Goal: Transaction & Acquisition: Subscribe to service/newsletter

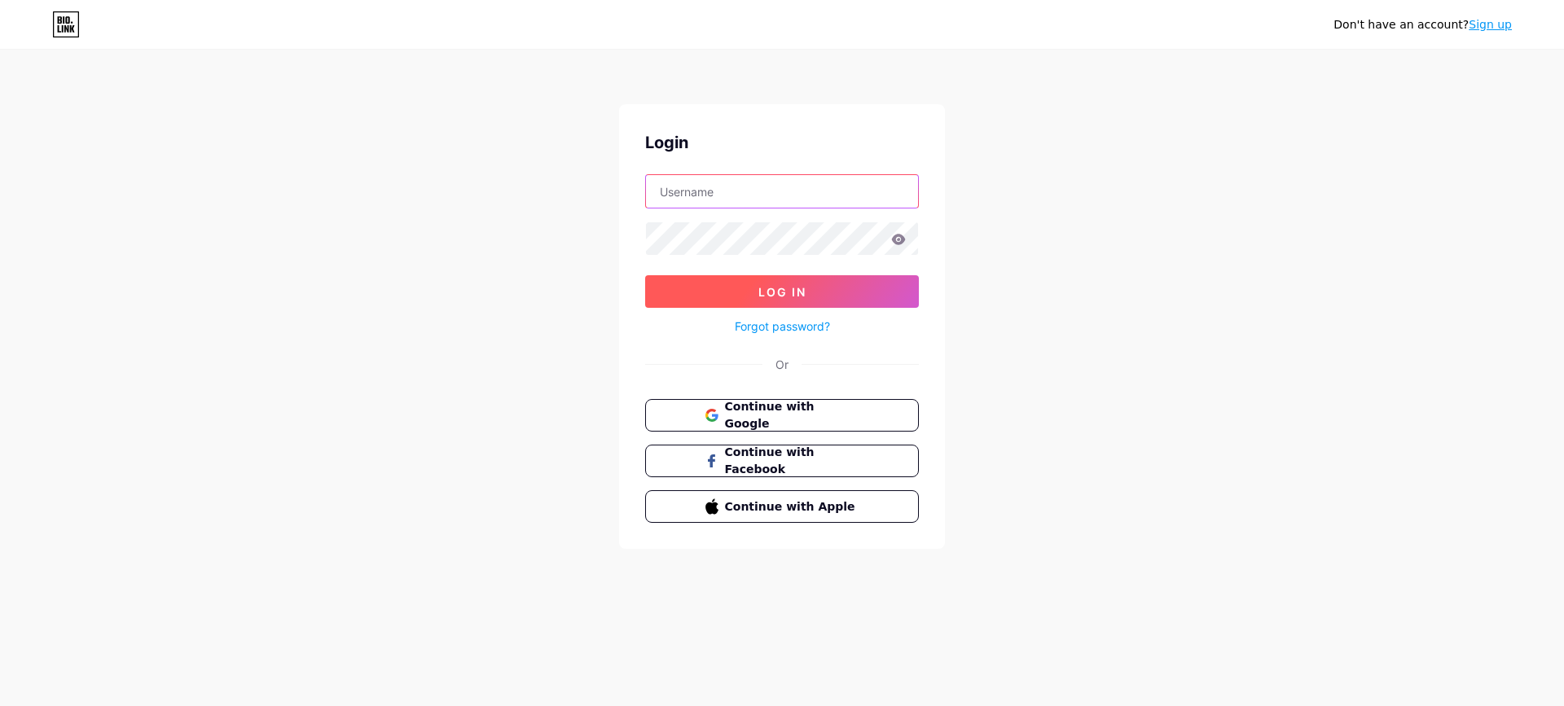
type input "[EMAIL_ADDRESS][DOMAIN_NAME]"
click at [741, 292] on button "Log In" at bounding box center [782, 291] width 274 height 33
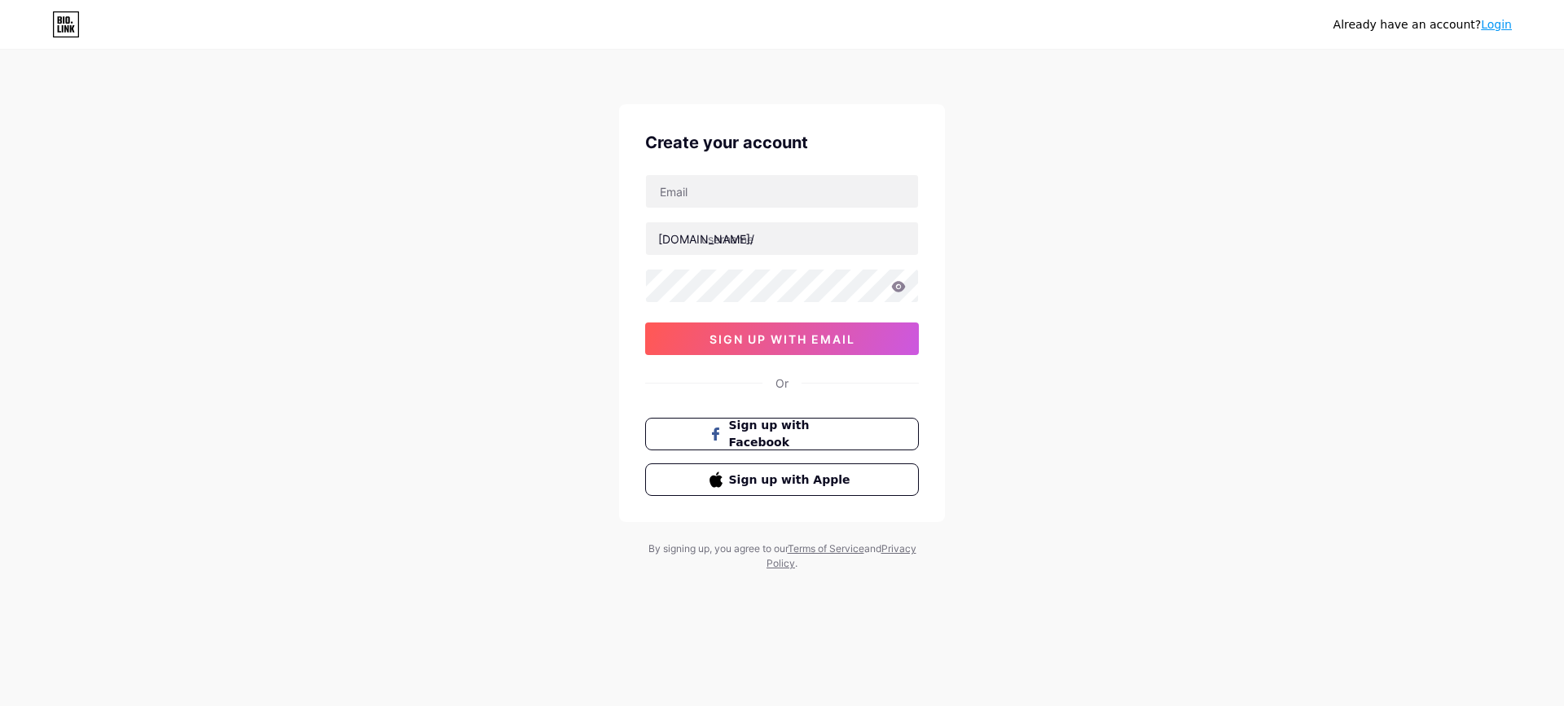
click at [769, 209] on div "bio.link/ sign up with email" at bounding box center [782, 264] width 274 height 181
click at [769, 200] on input "text" at bounding box center [782, 191] width 272 height 33
type input "[EMAIL_ADDRESS][DOMAIN_NAME]"
click at [774, 241] on input "text" at bounding box center [782, 238] width 272 height 33
type input "insomniacsnack"
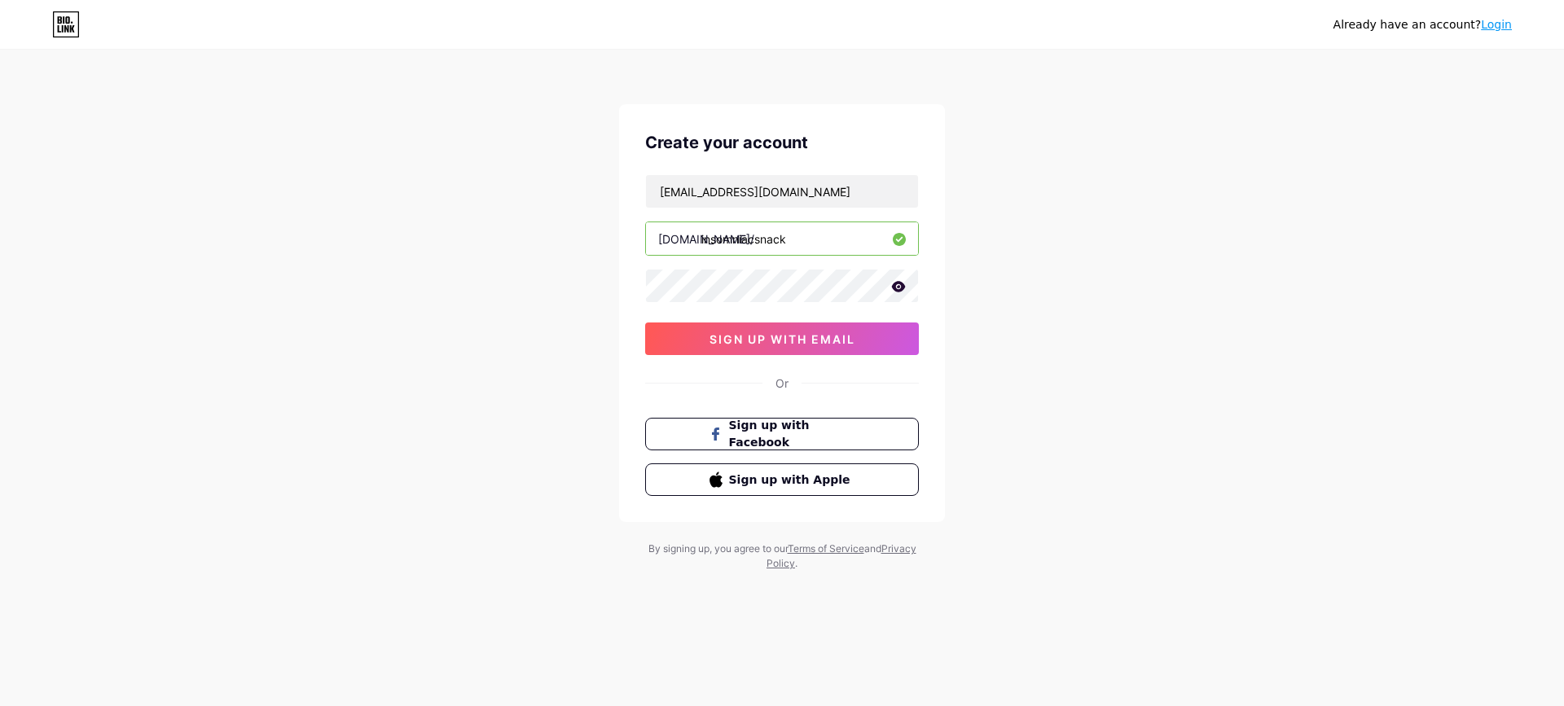
click at [901, 288] on icon at bounding box center [899, 286] width 14 height 11
click at [799, 349] on button "sign up with email" at bounding box center [782, 339] width 274 height 33
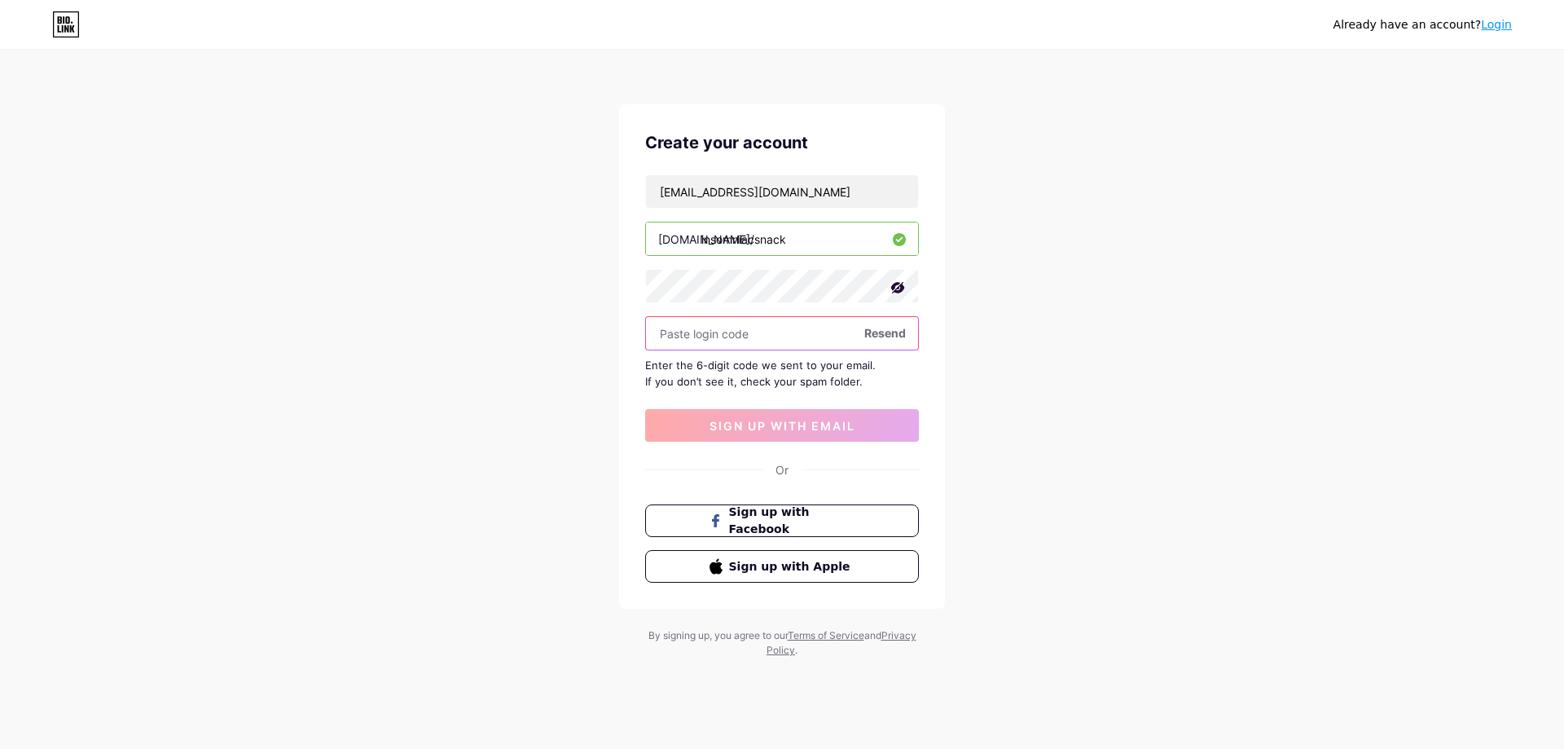
type input "0"
drag, startPoint x: 739, startPoint y: 326, endPoint x: 731, endPoint y: 331, distance: 9.5
click at [735, 328] on input "196" at bounding box center [782, 333] width 272 height 33
type input "196427"
click at [801, 425] on span "sign up with email" at bounding box center [782, 426] width 146 height 14
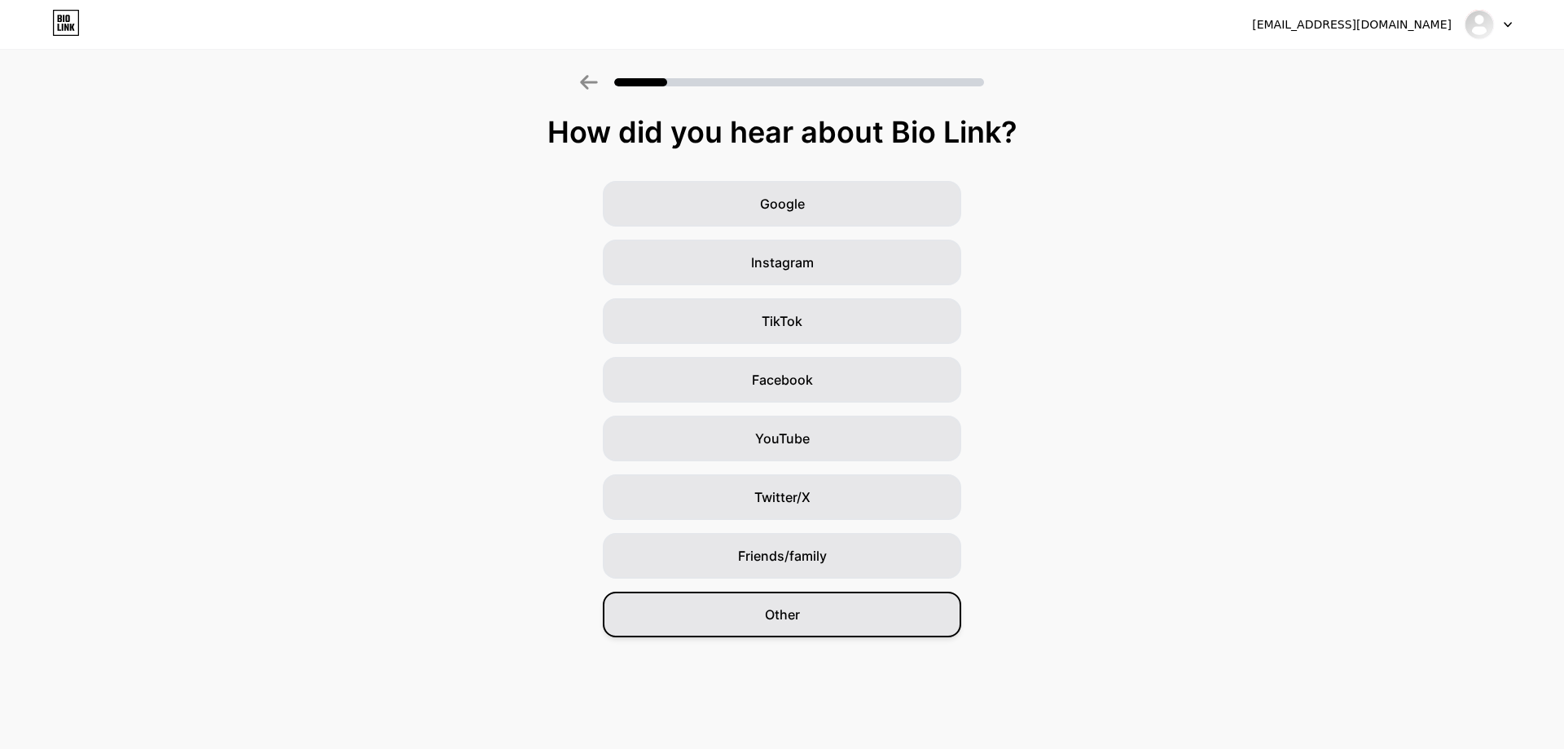
click at [773, 609] on span "Other" at bounding box center [782, 614] width 35 height 20
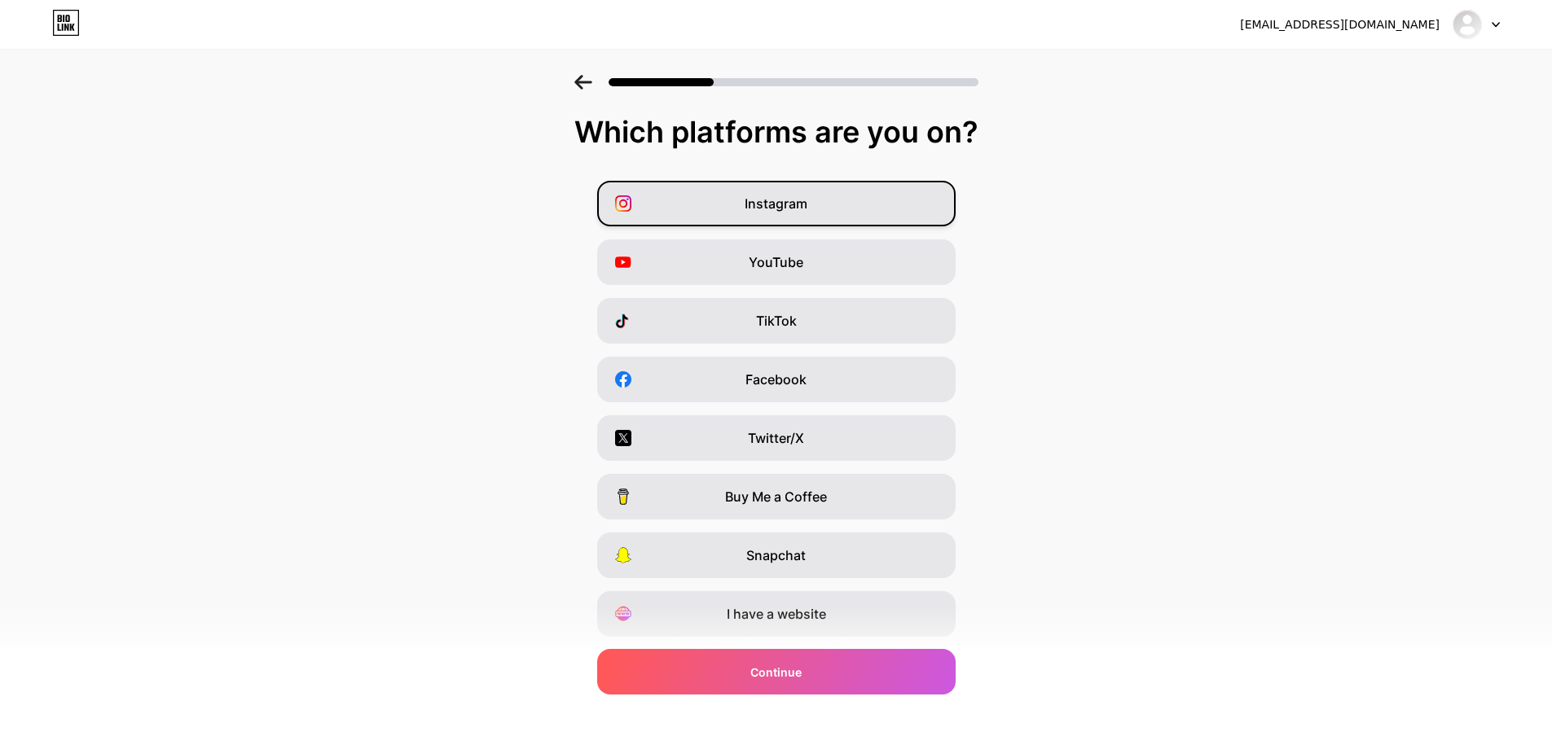
click at [757, 199] on span "Instagram" at bounding box center [775, 204] width 63 height 20
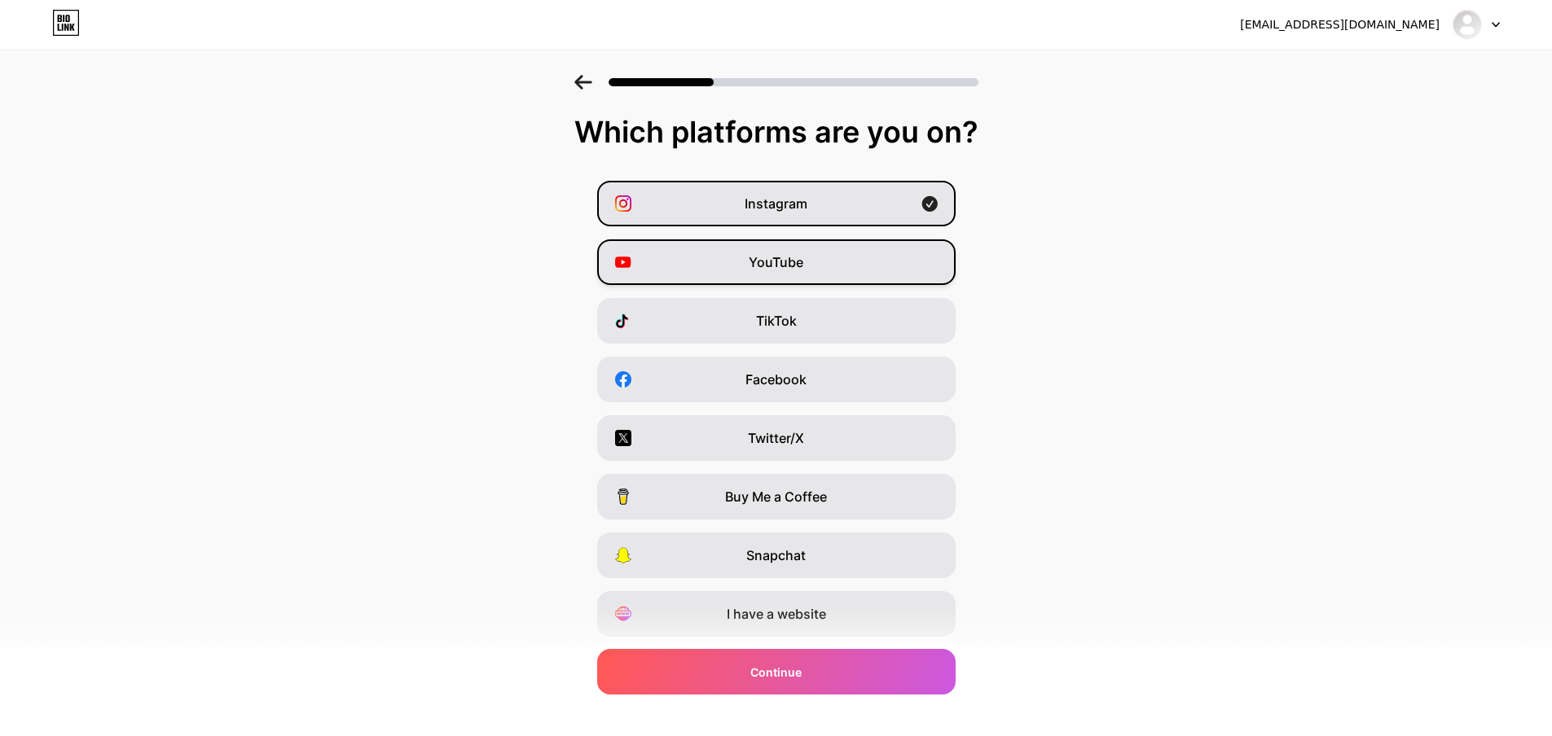
click at [753, 270] on div "YouTube" at bounding box center [776, 262] width 358 height 46
click at [753, 323] on div "TikTok" at bounding box center [776, 321] width 358 height 46
click at [766, 319] on span "TikTok" at bounding box center [776, 321] width 41 height 20
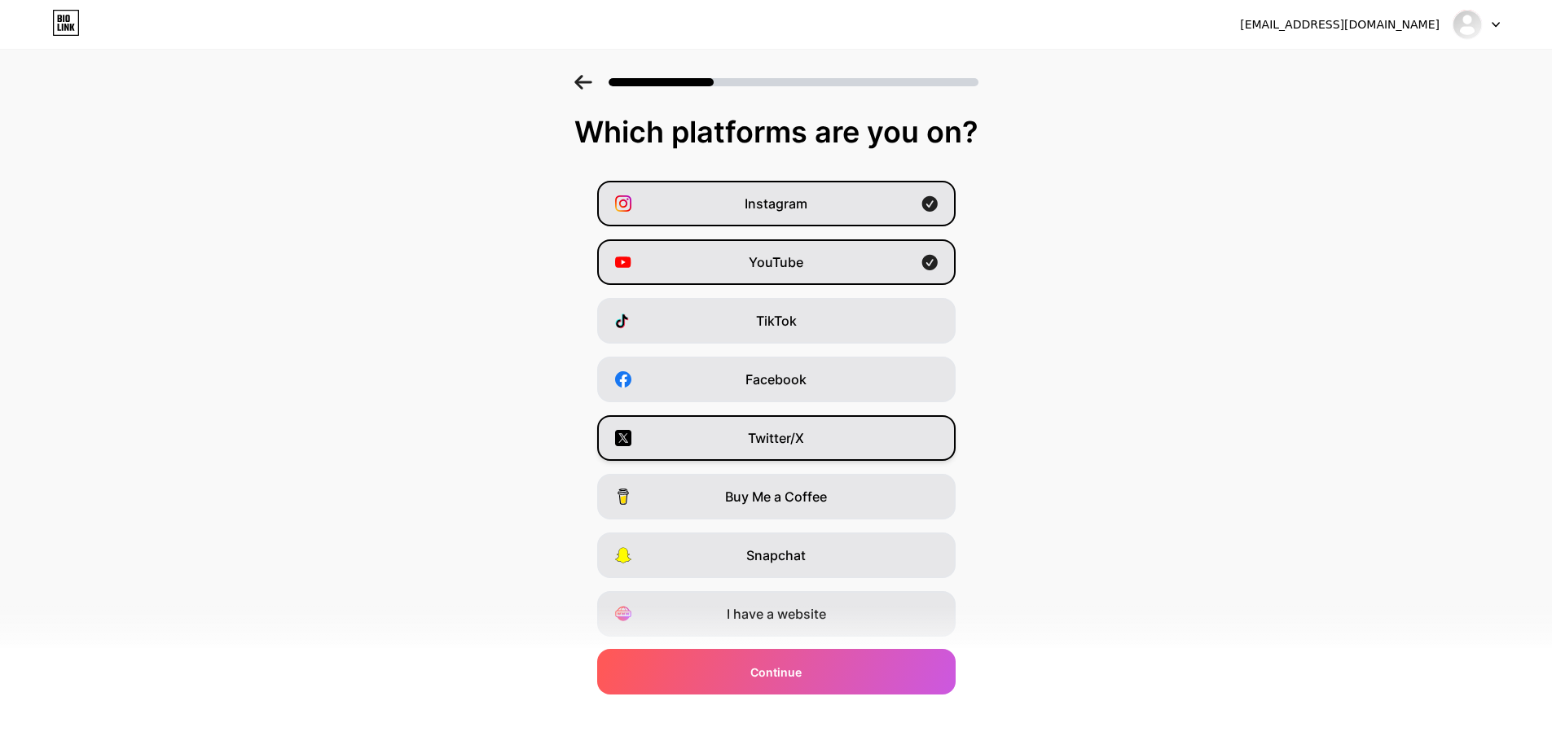
click at [755, 450] on div "Twitter/X" at bounding box center [776, 438] width 358 height 46
click at [775, 700] on div "Which platforms are you on? Instagram YouTube TikTok Facebook Twitter/X Buy Me …" at bounding box center [776, 417] width 1552 height 603
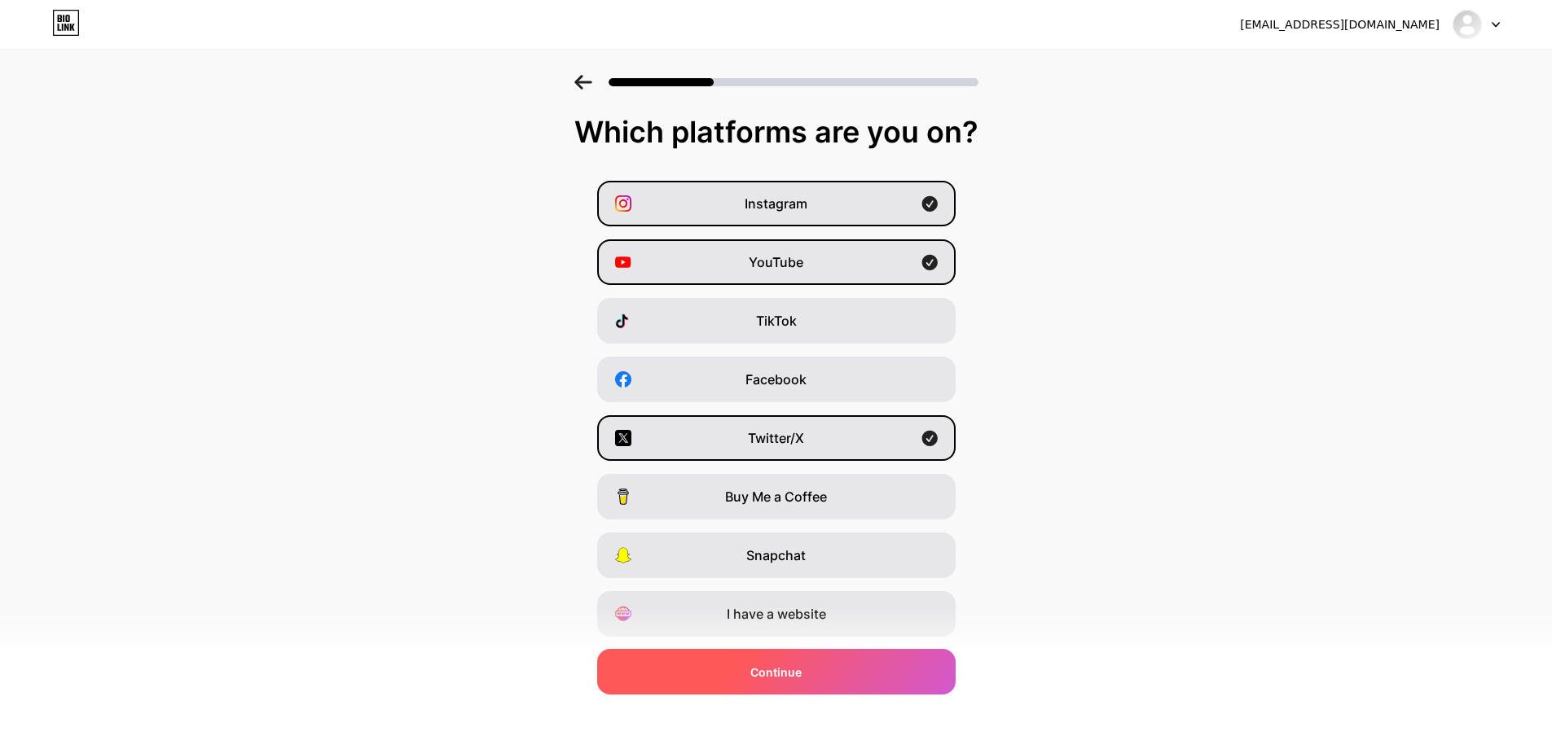
click at [801, 664] on span "Continue" at bounding box center [775, 672] width 51 height 17
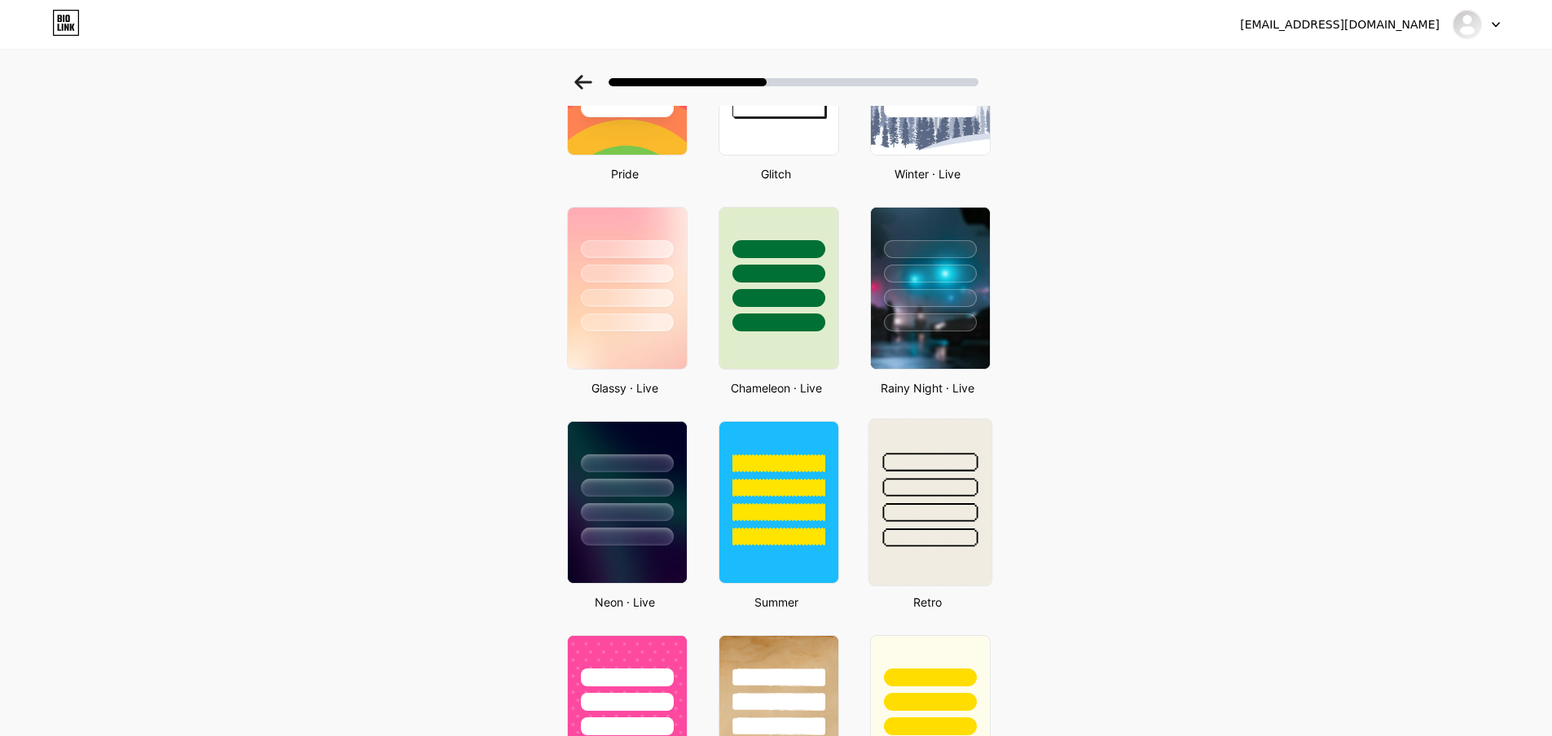
scroll to position [570, 0]
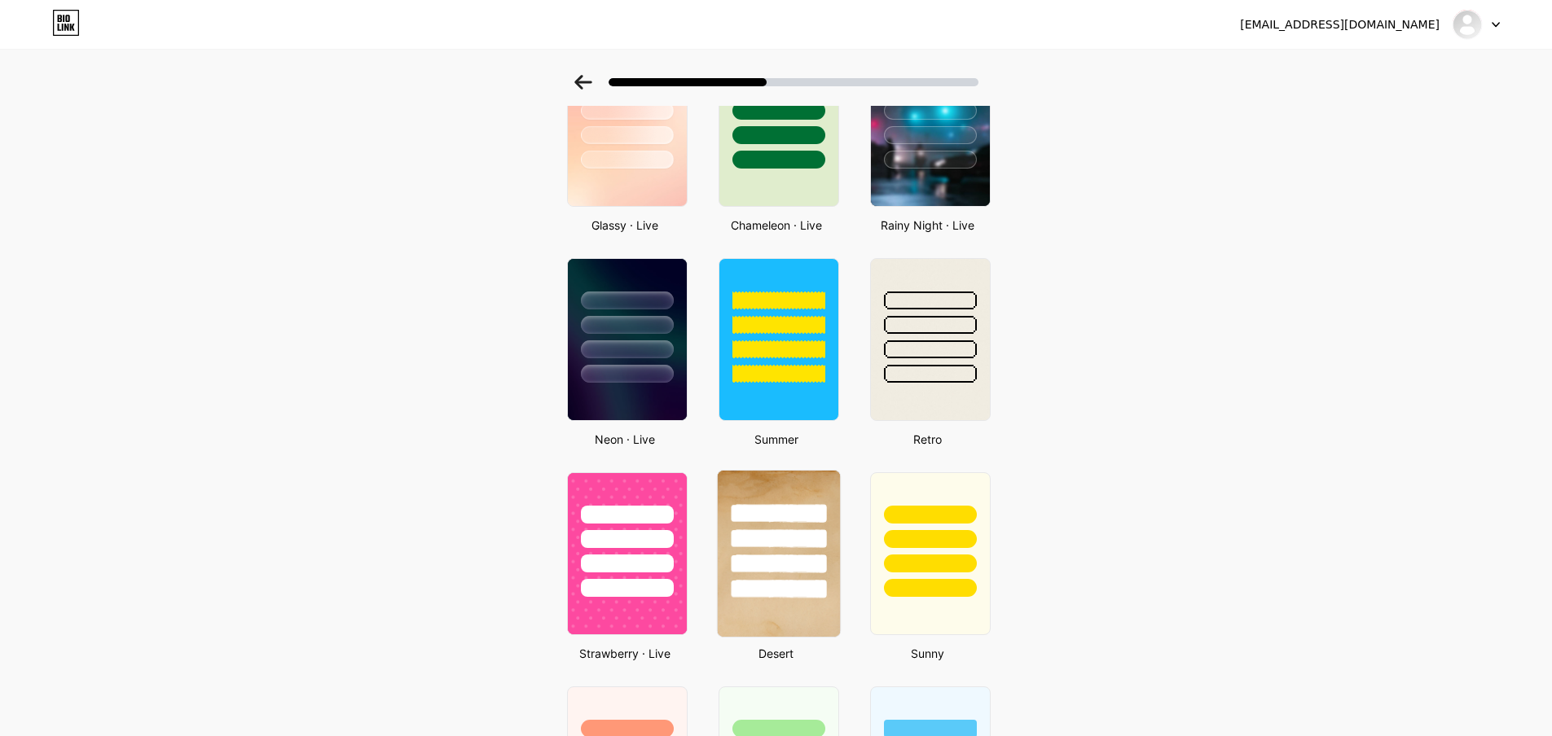
click at [775, 507] on div at bounding box center [778, 513] width 95 height 19
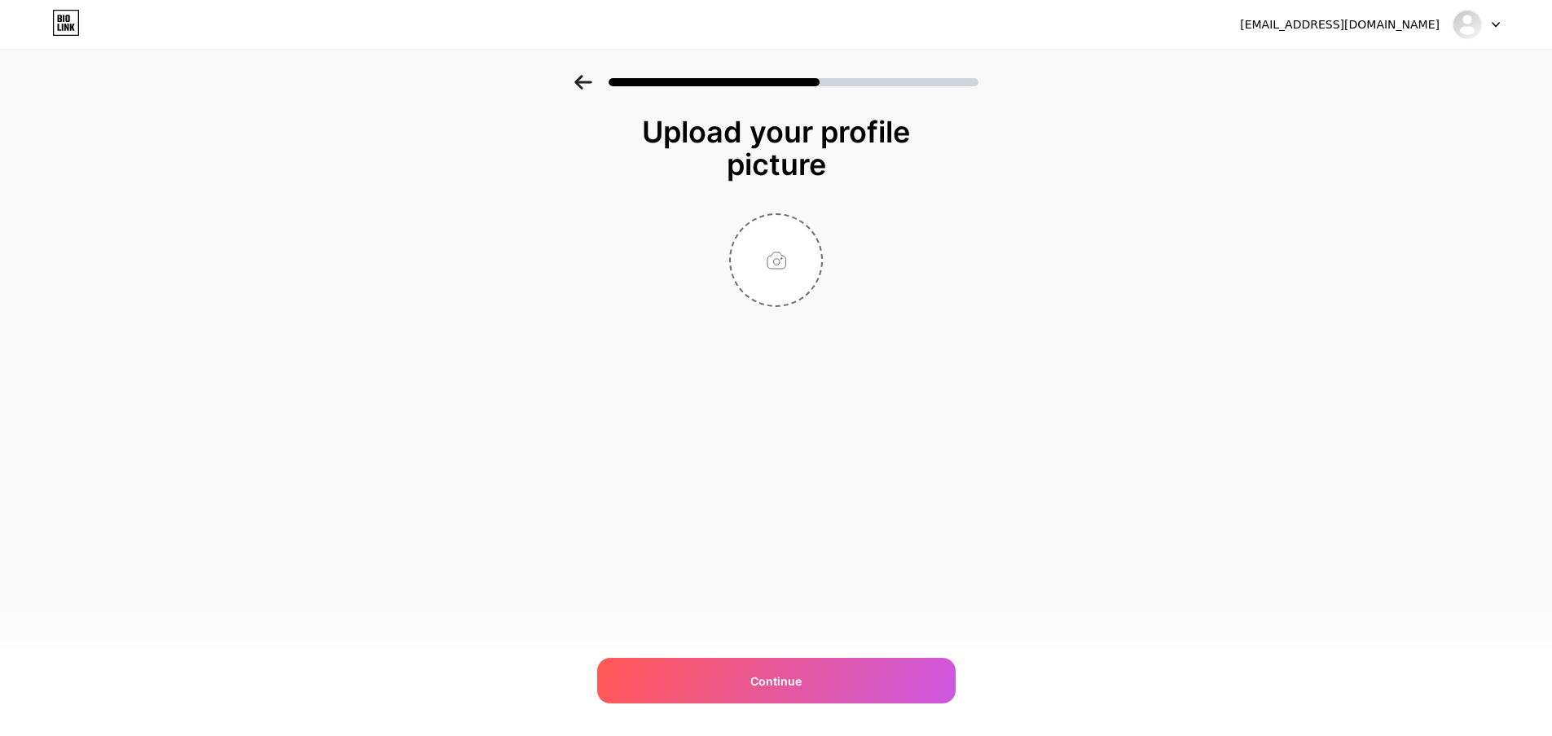
scroll to position [0, 0]
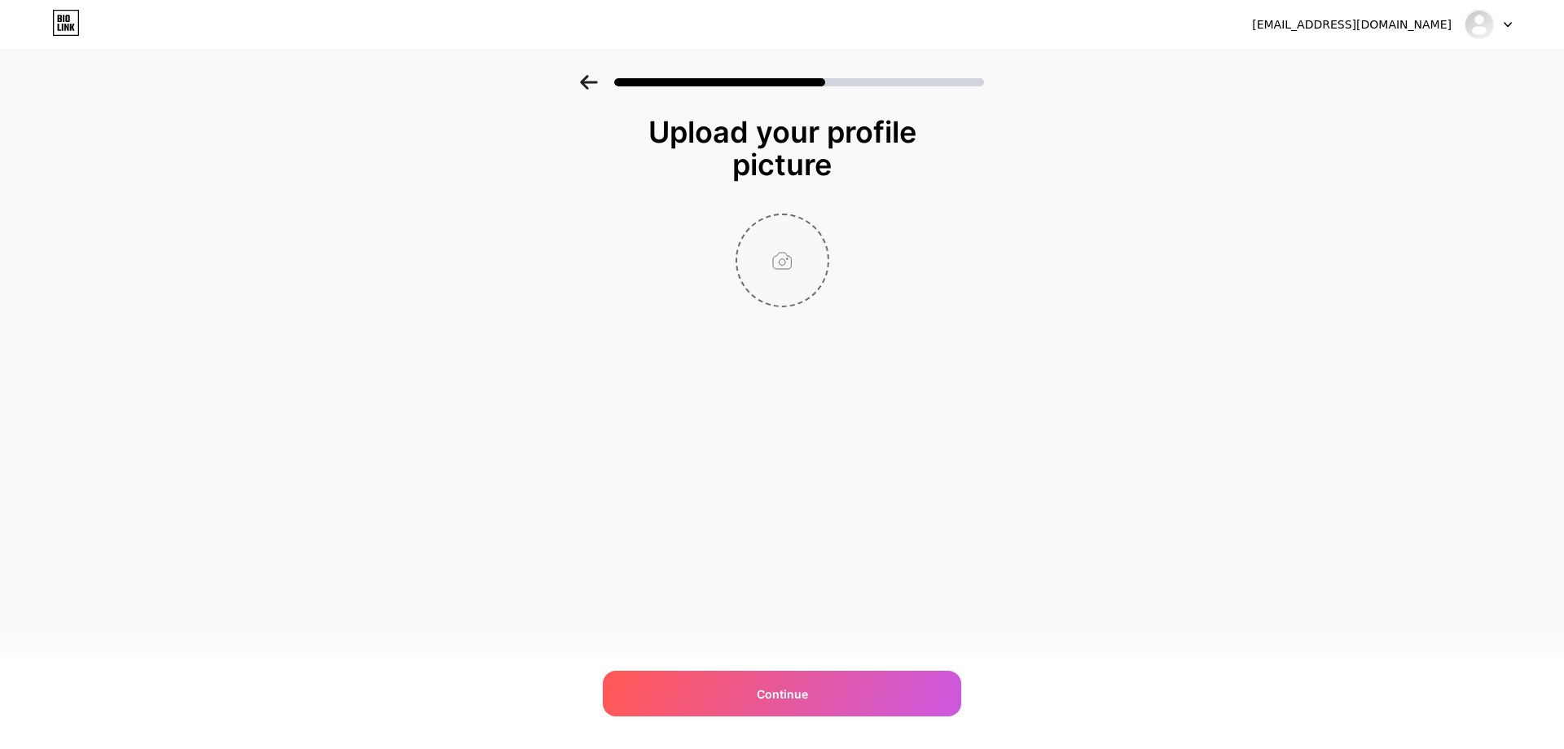
click at [775, 264] on input "file" at bounding box center [782, 260] width 90 height 90
type input "C:\fakepath\cresupscale.jpg"
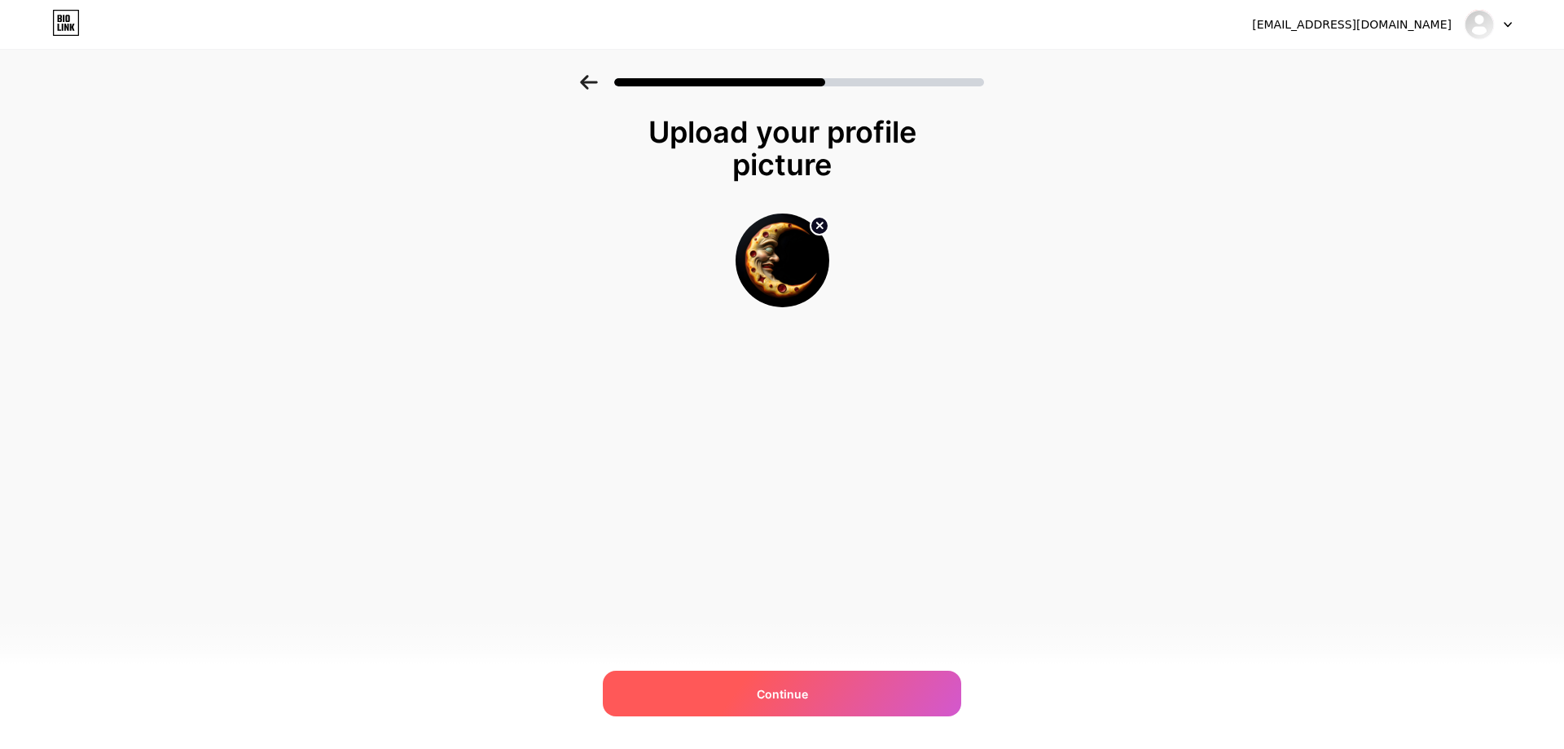
click at [842, 705] on div "Continue" at bounding box center [782, 693] width 358 height 46
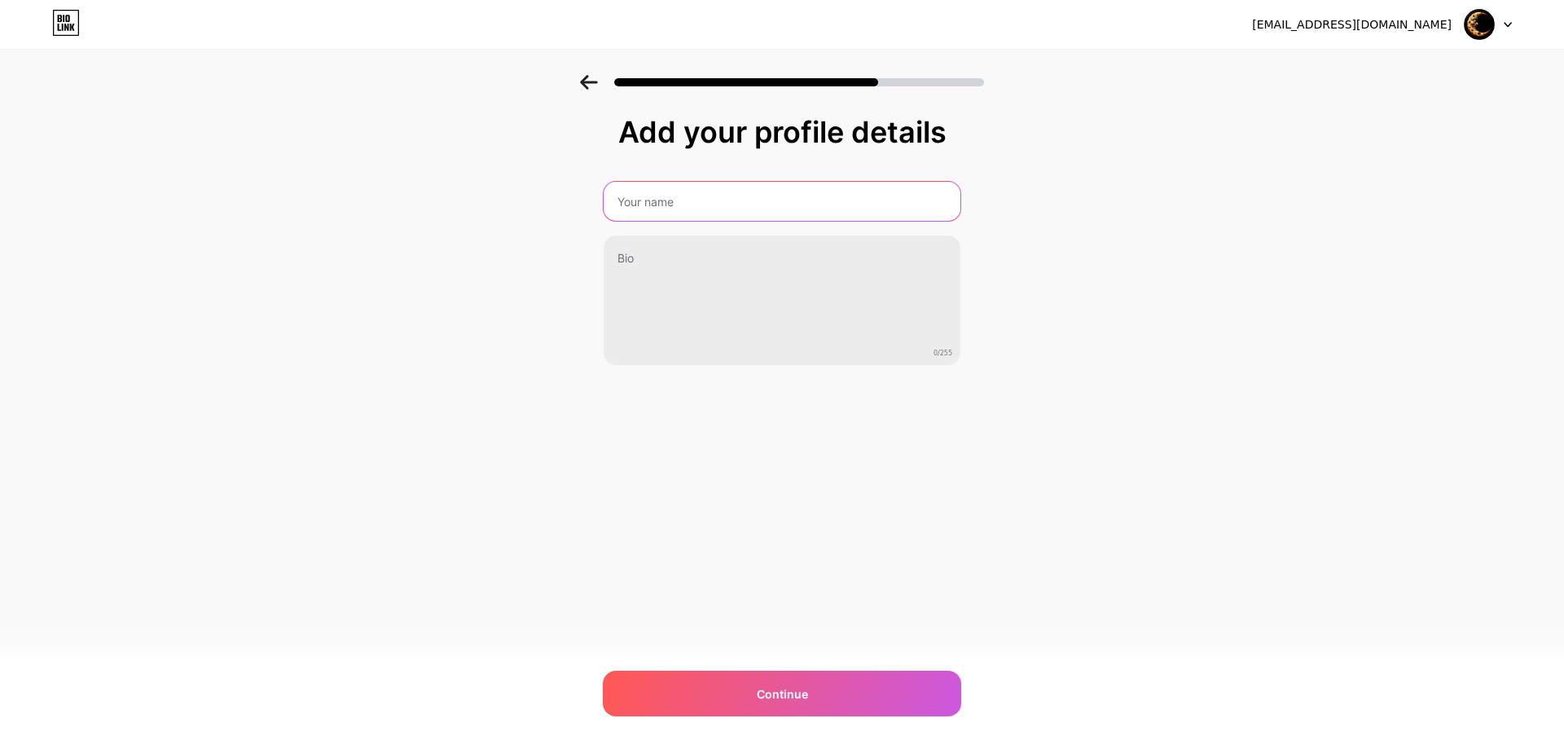
click at [731, 199] on input "text" at bounding box center [782, 201] width 357 height 39
type input "InsomniacSnack"
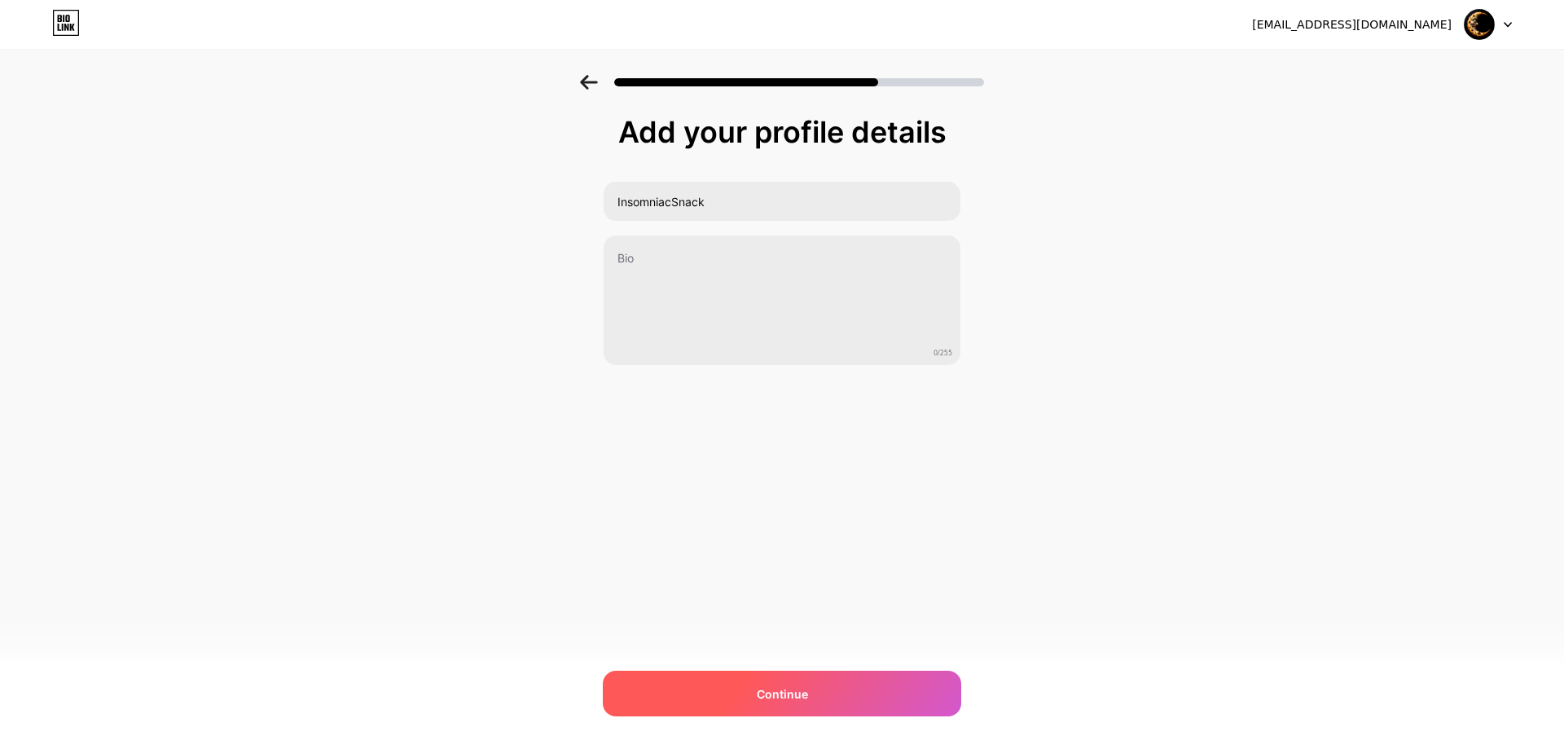
click at [792, 675] on div "Continue" at bounding box center [782, 693] width 358 height 46
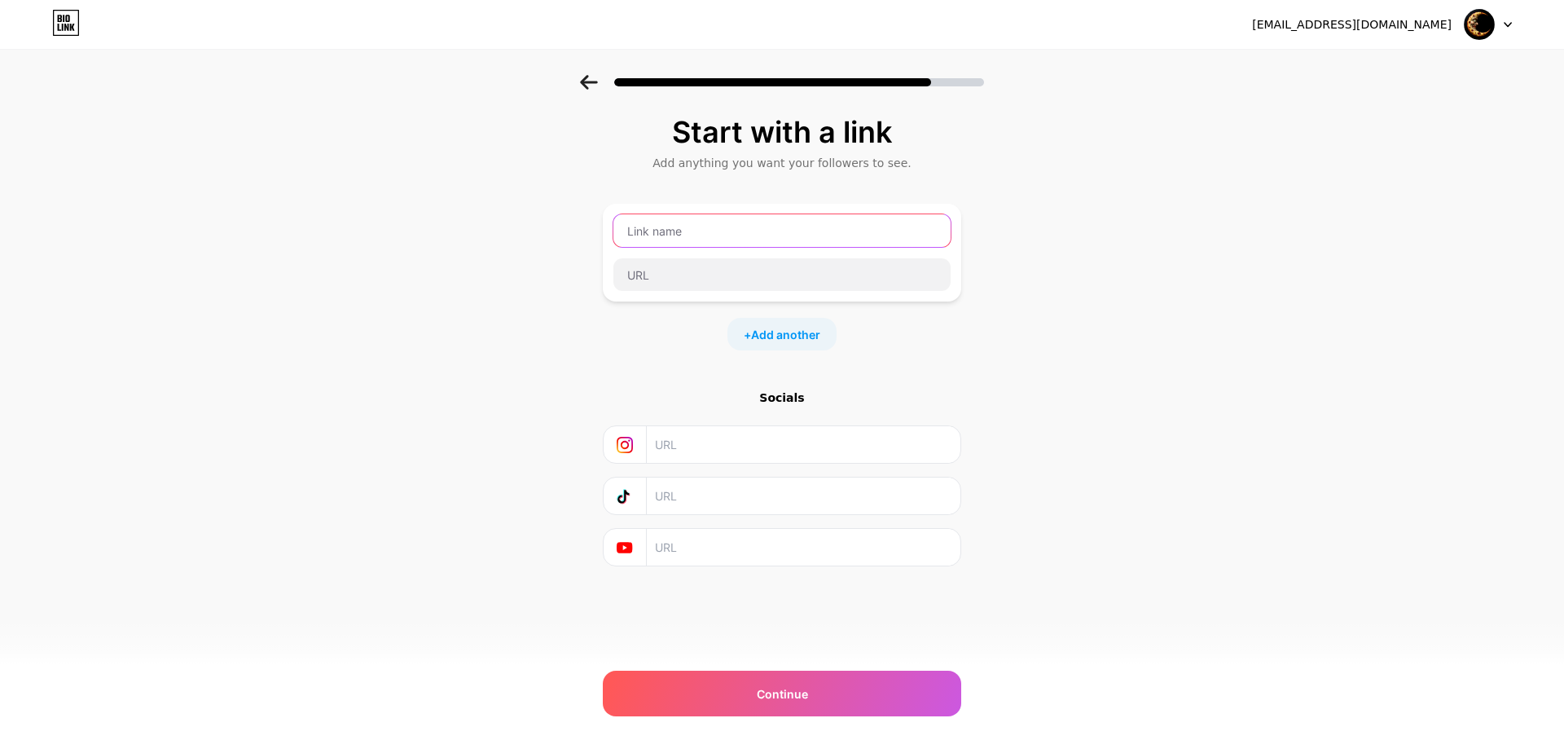
click at [665, 238] on input "text" at bounding box center [781, 230] width 337 height 33
type input "I"
click at [686, 438] on input "text" at bounding box center [803, 444] width 296 height 37
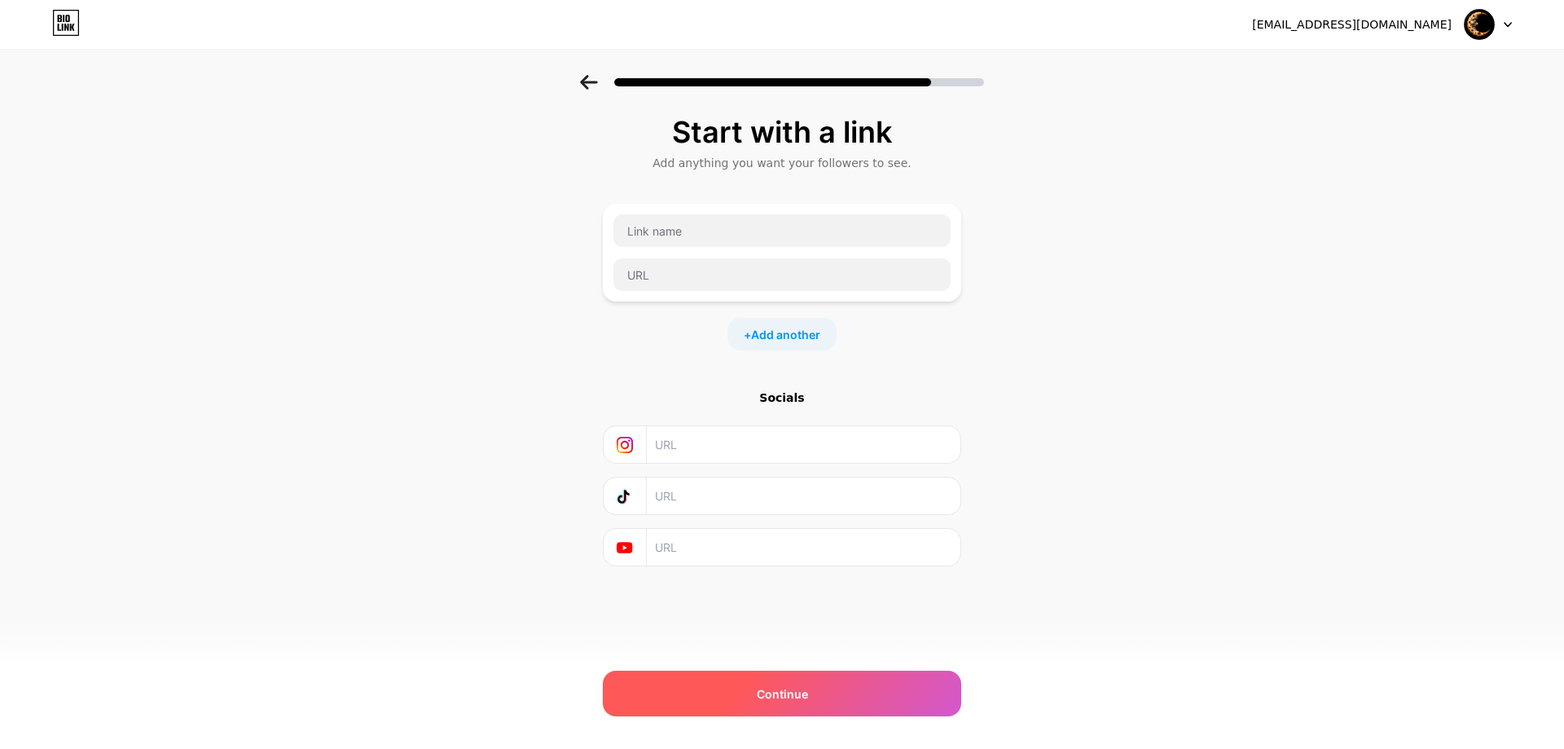
click at [718, 689] on div "Continue" at bounding box center [782, 693] width 358 height 46
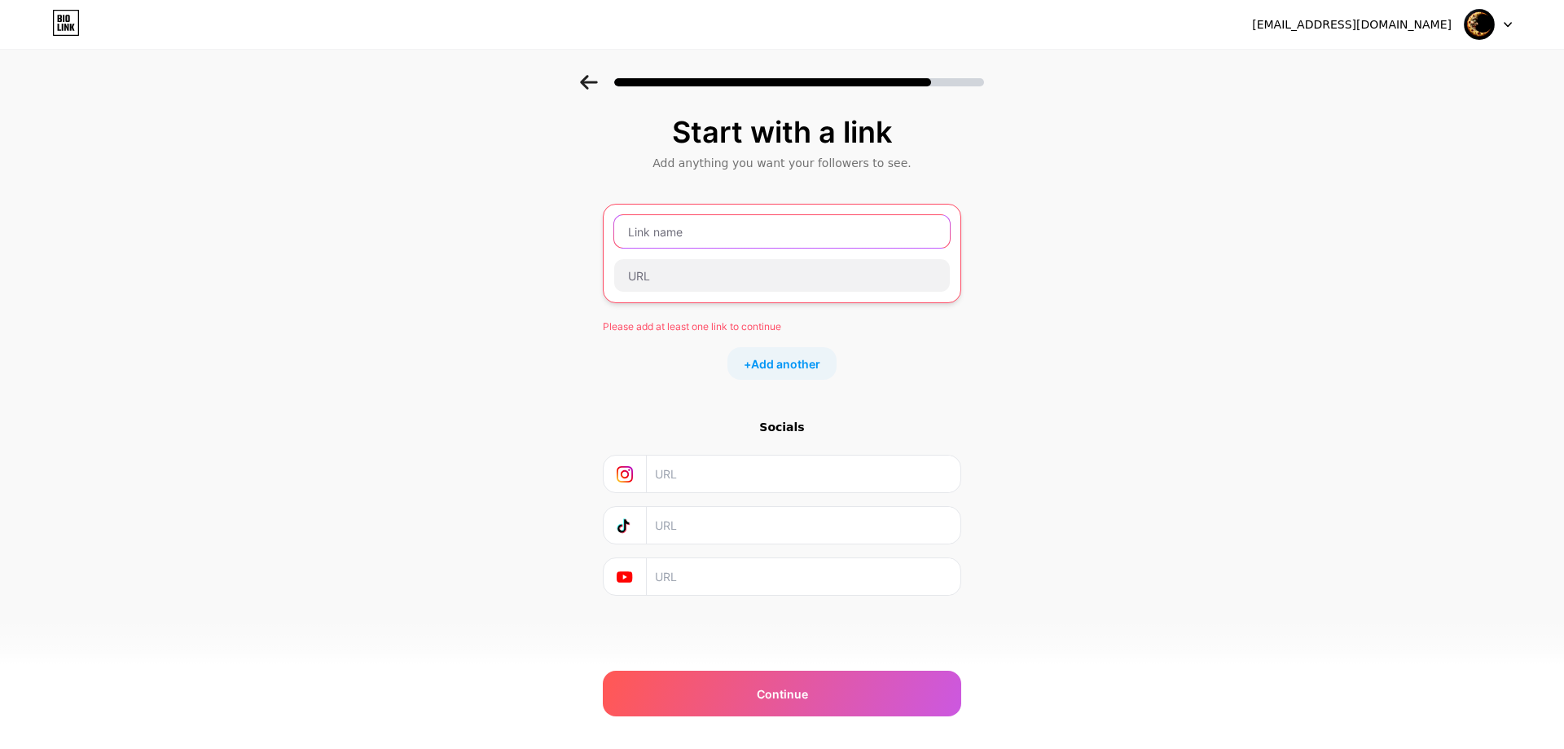
click at [651, 231] on input "text" at bounding box center [782, 231] width 336 height 33
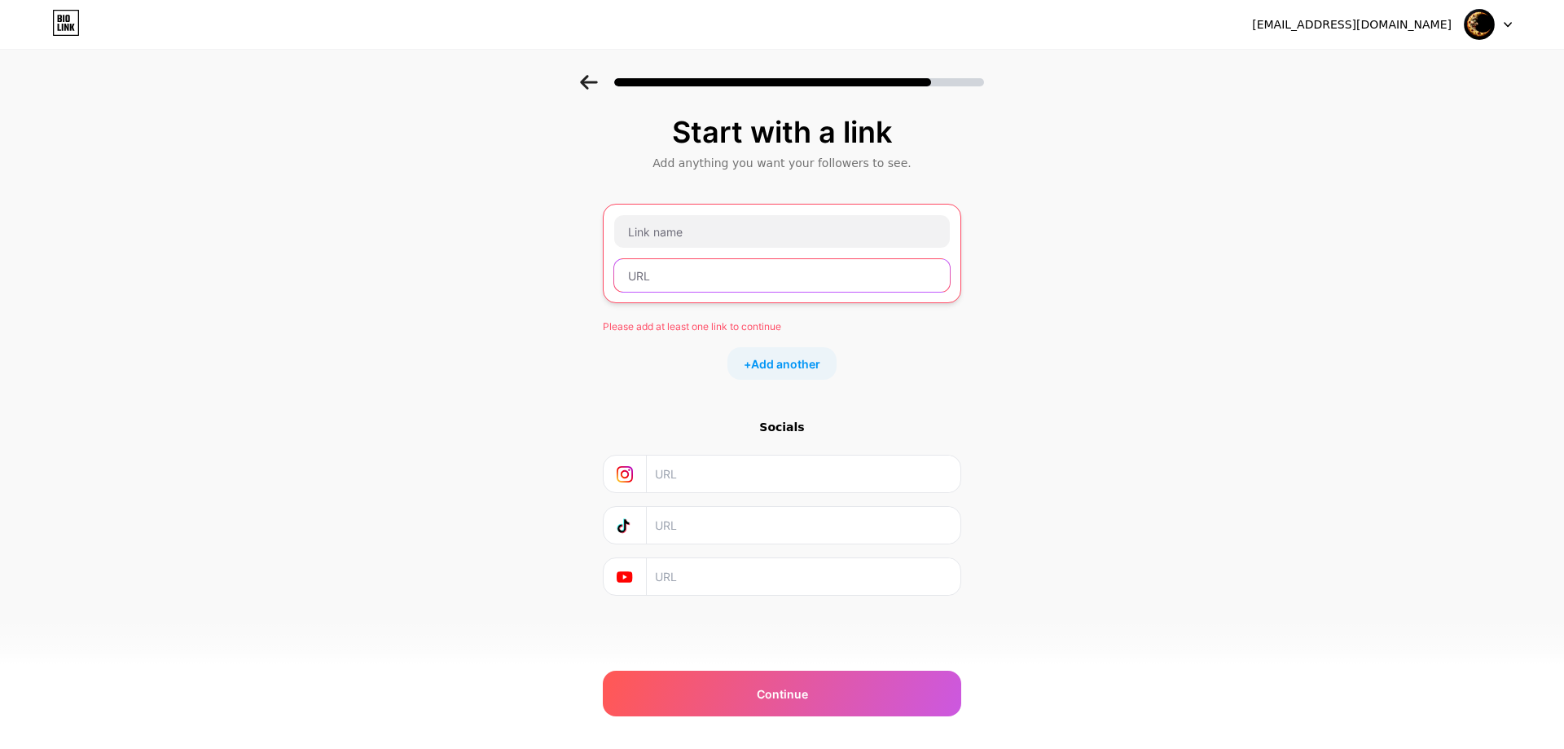
click at [686, 272] on input "text" at bounding box center [782, 275] width 336 height 33
click at [757, 290] on input "text" at bounding box center [782, 275] width 336 height 33
paste input "https://insomniacsnack.substack.com/"
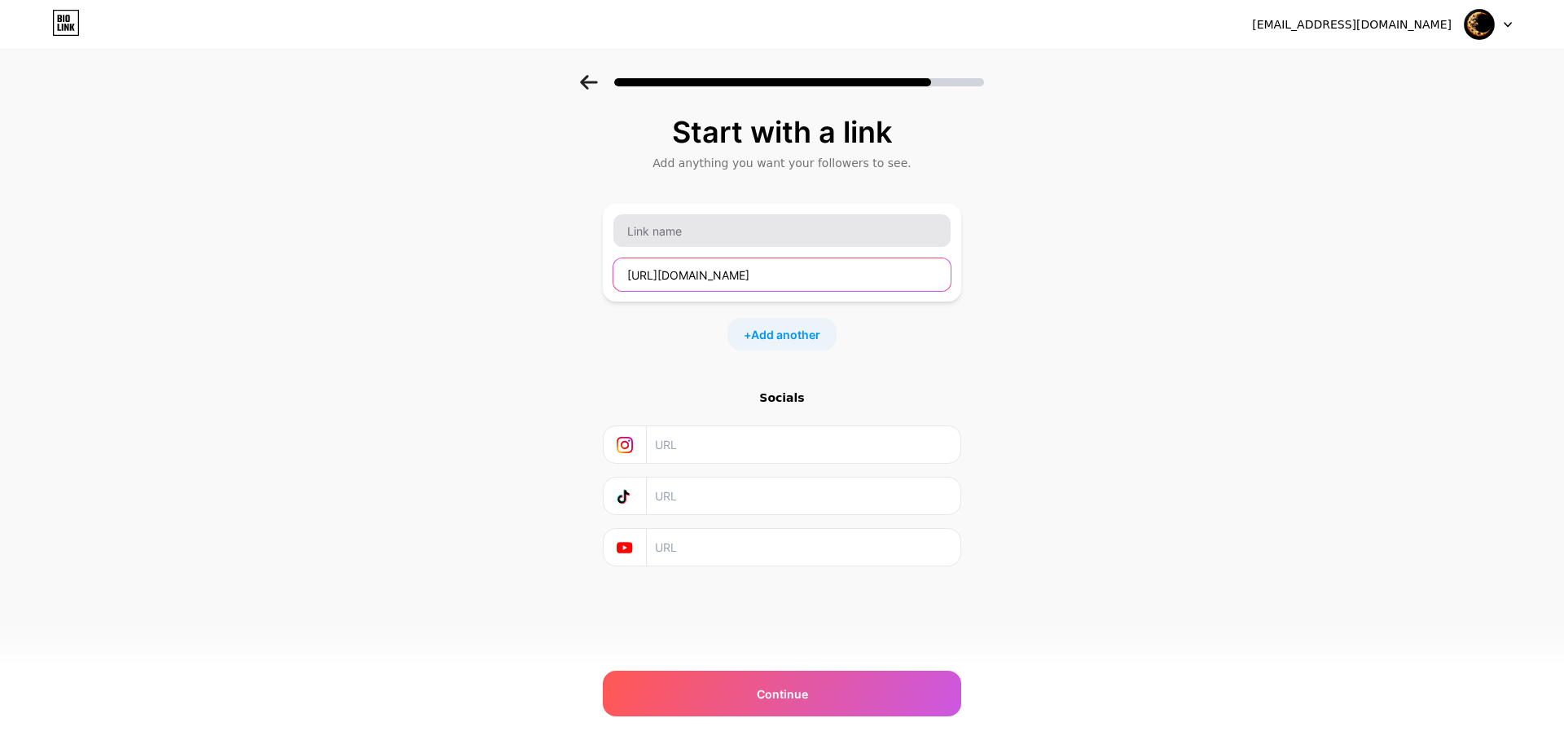
type input "https://insomniacsnack.substack.com/"
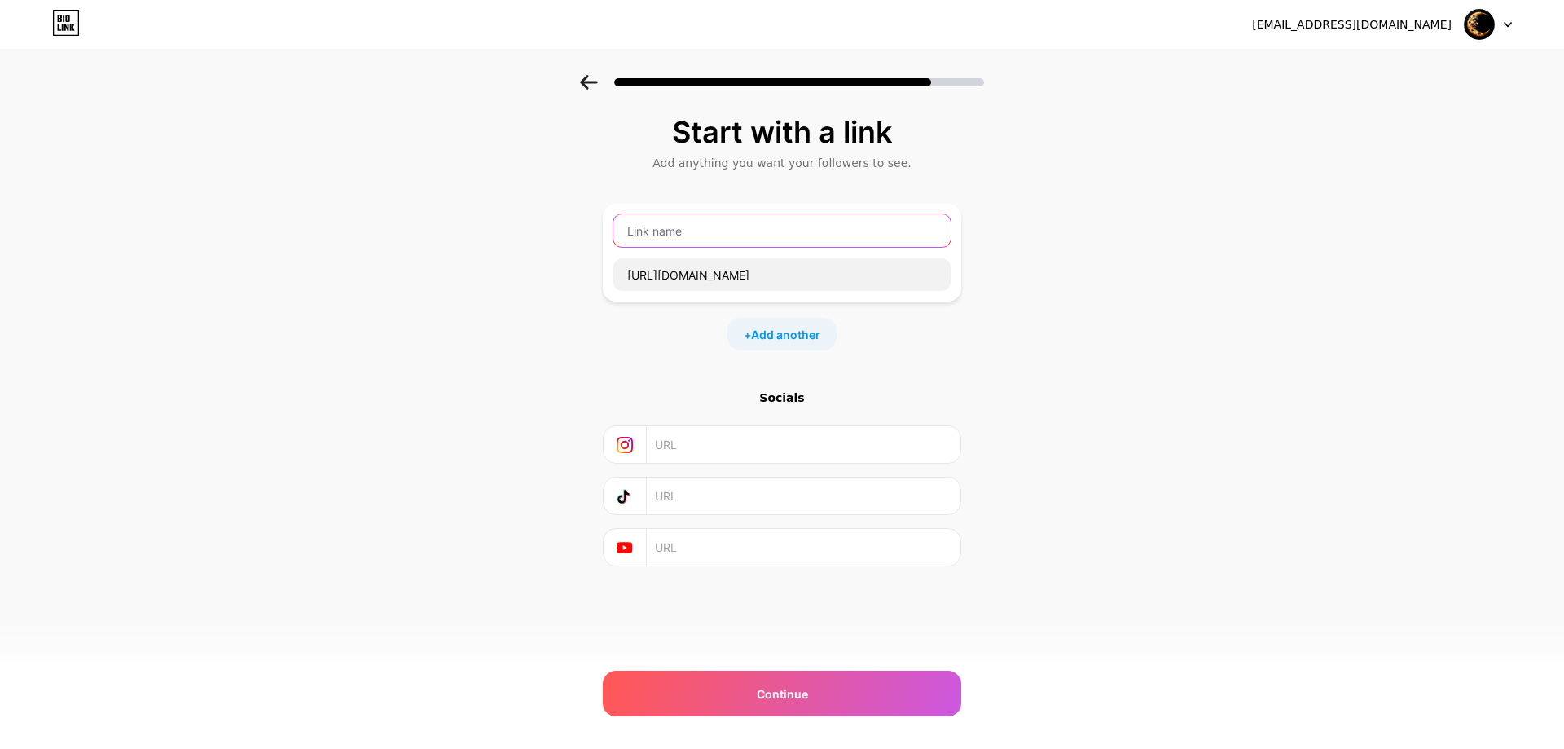
click at [740, 226] on input "text" at bounding box center [781, 230] width 337 height 33
type input "Substack"
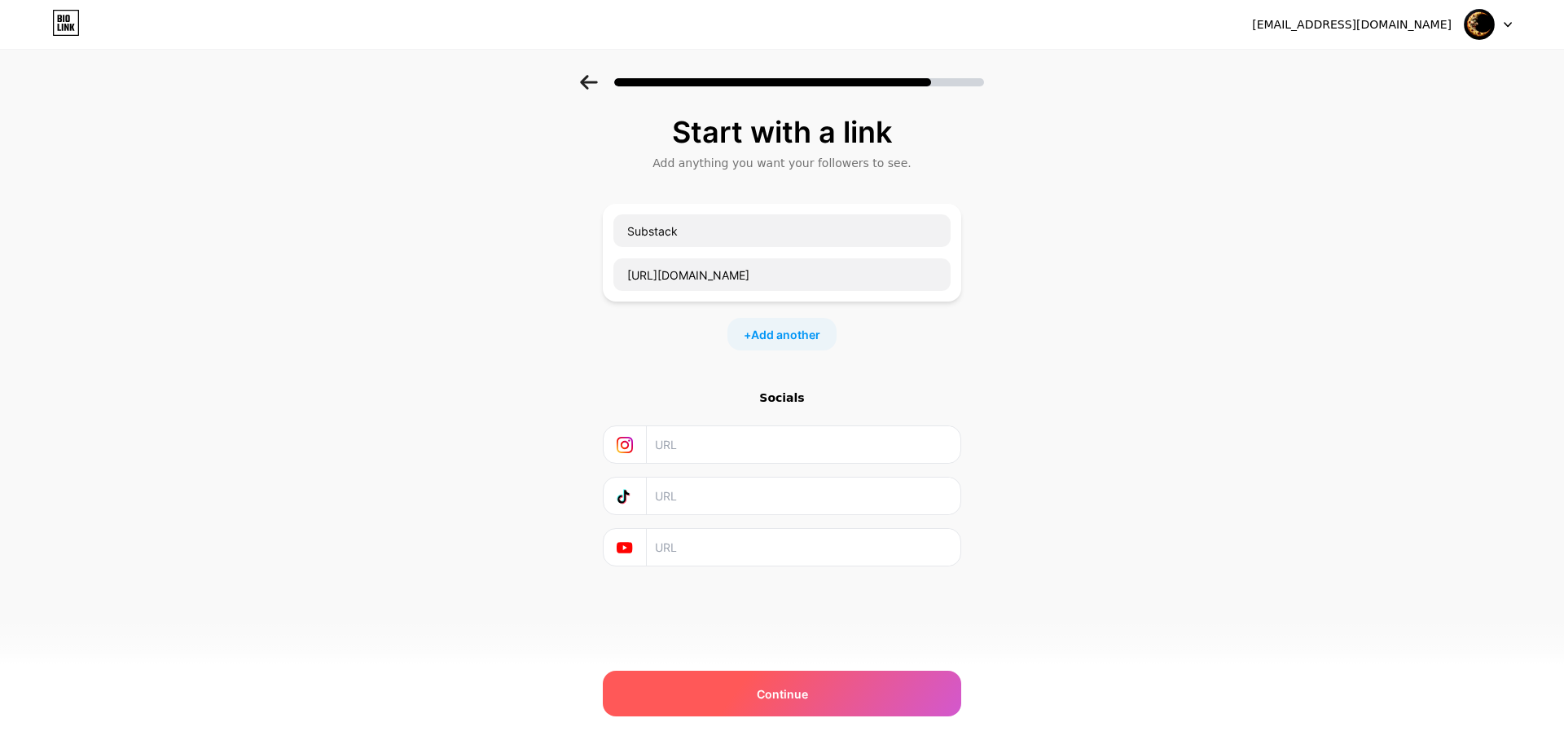
click at [784, 702] on div "Continue" at bounding box center [782, 693] width 358 height 46
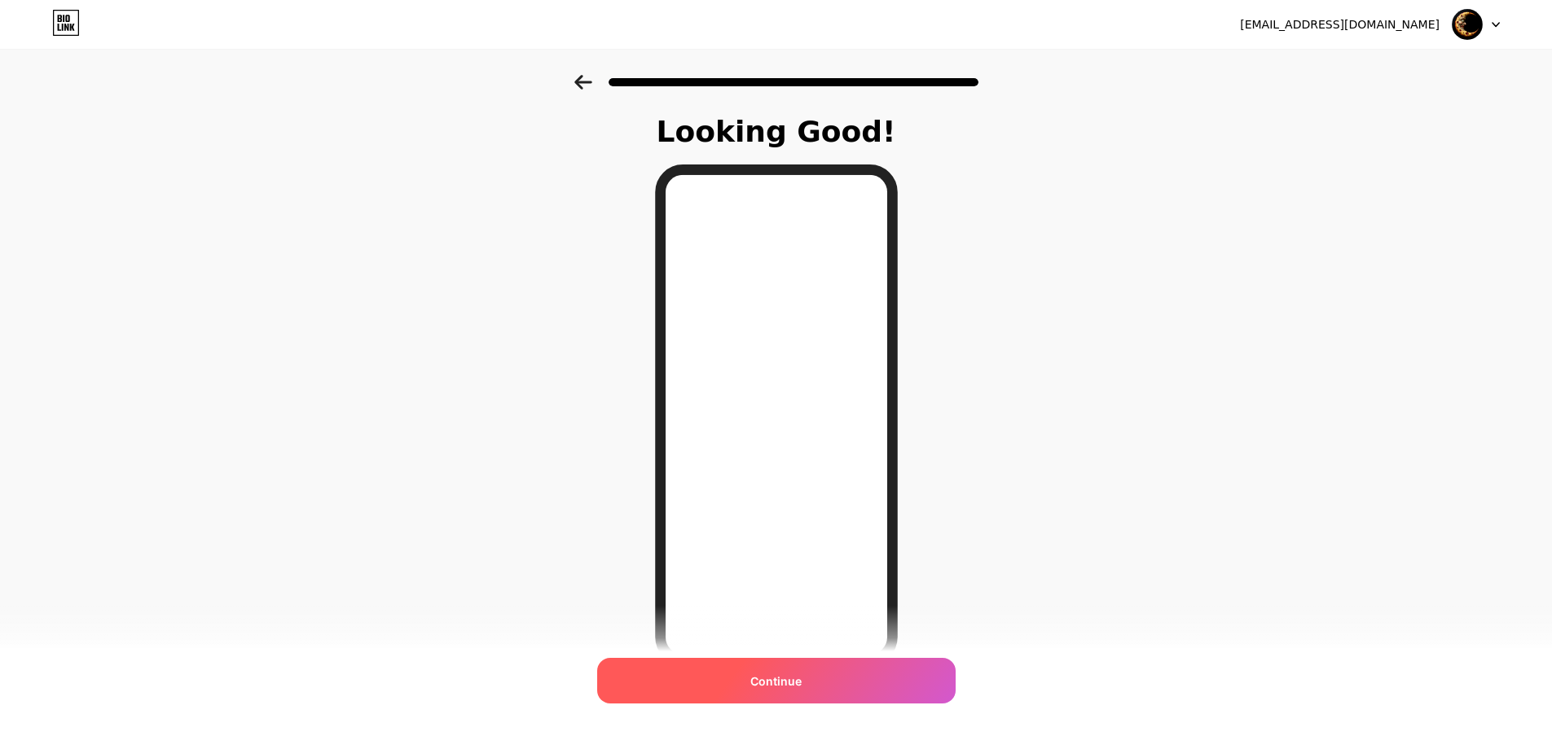
scroll to position [82, 0]
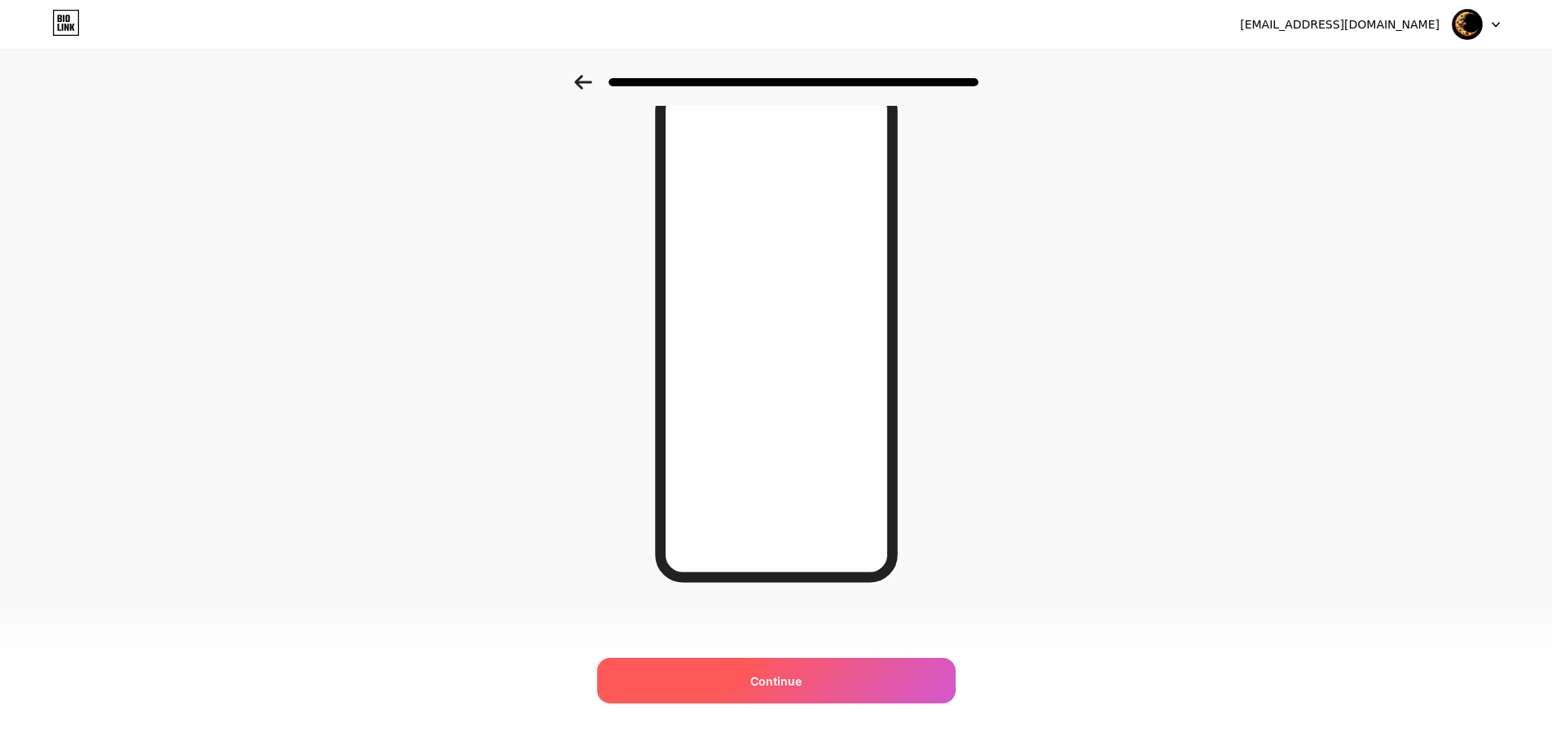
click at [814, 670] on div "Continue" at bounding box center [776, 681] width 358 height 46
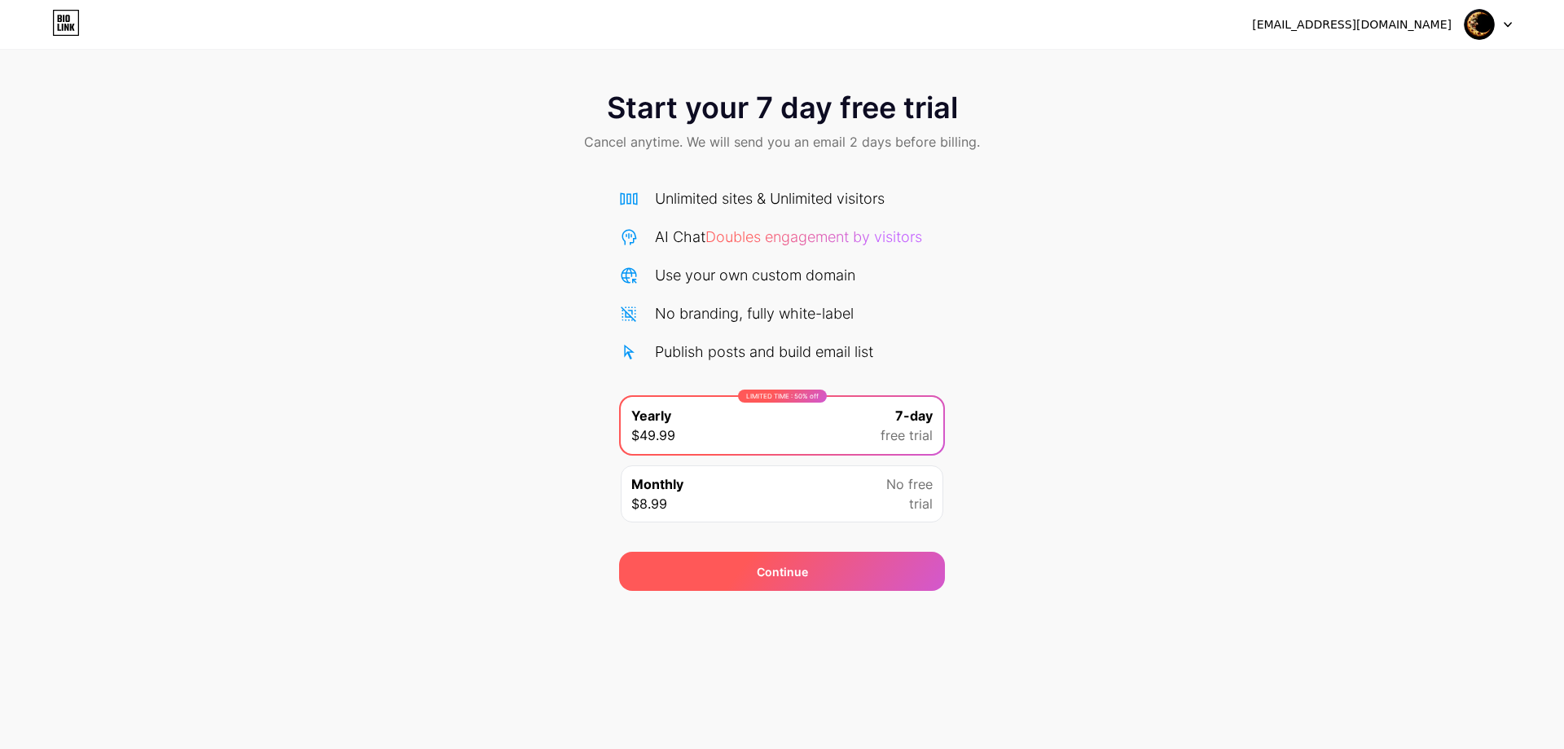
click at [814, 588] on div "Continue" at bounding box center [782, 570] width 326 height 39
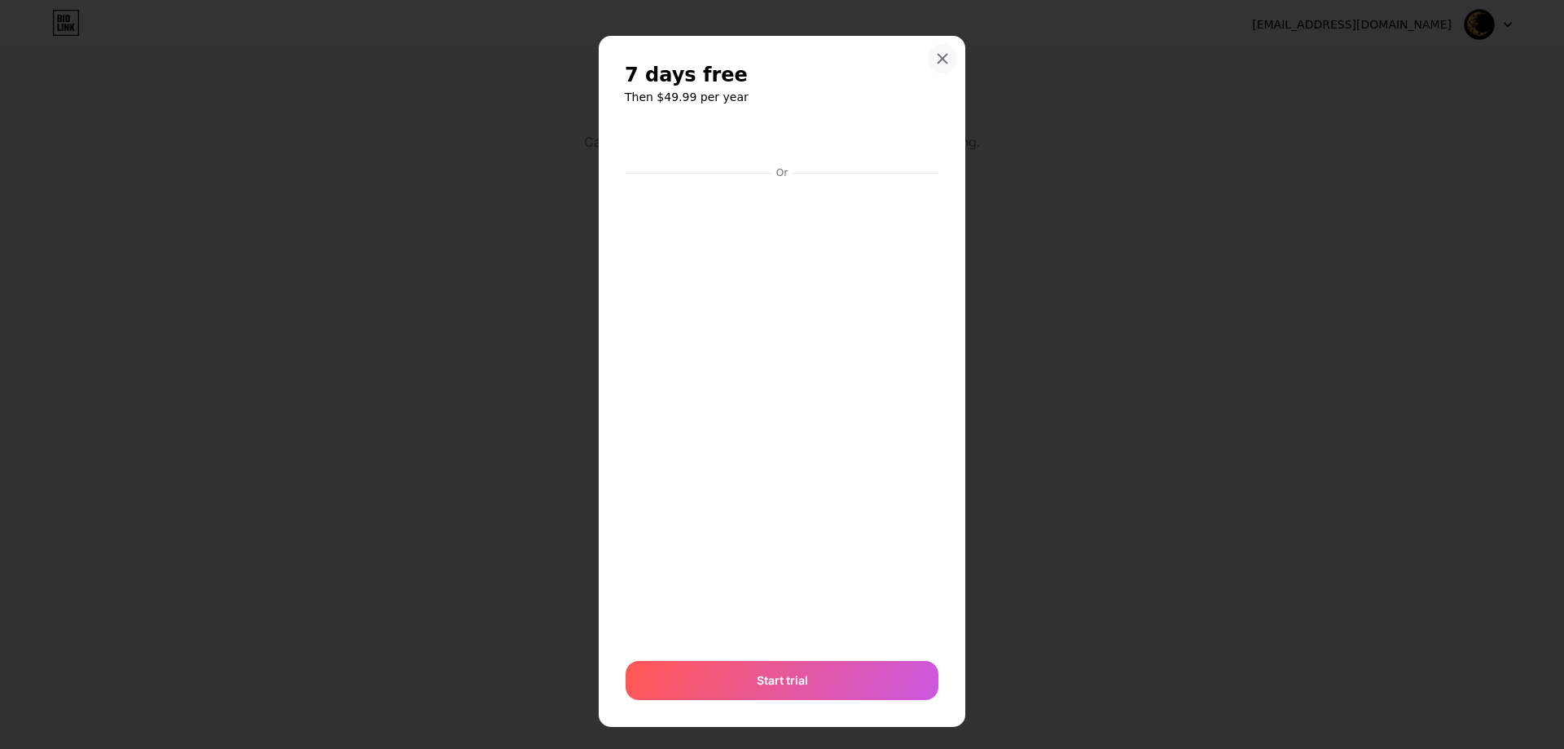
click at [946, 59] on div at bounding box center [942, 58] width 29 height 29
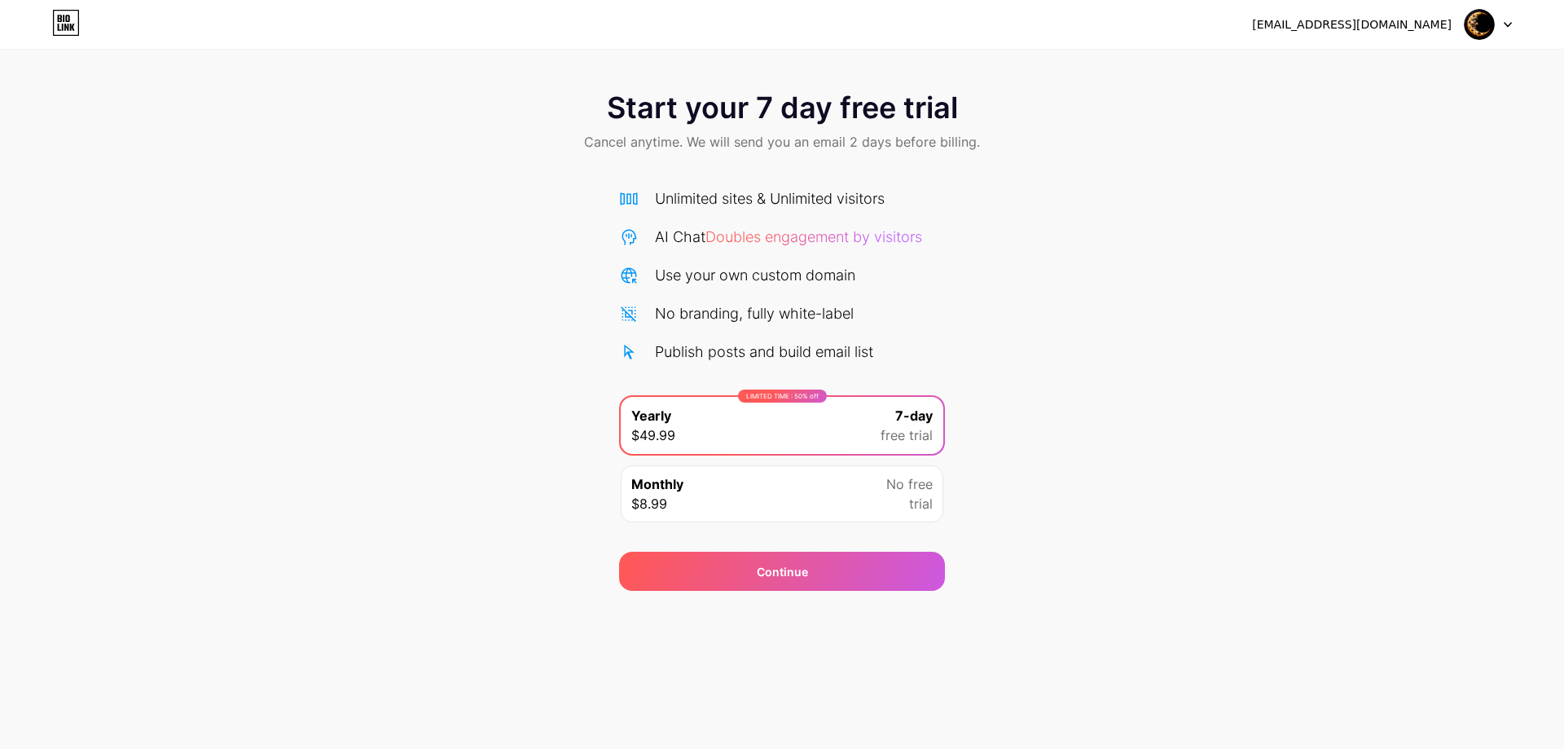
click at [1038, 433] on div "Start your 7 day free trial Cancel anytime. We will send you an email 2 days be…" at bounding box center [782, 333] width 1564 height 516
click at [843, 508] on div "Monthly $8.99 No free trial" at bounding box center [782, 493] width 323 height 57
click at [70, 31] on icon at bounding box center [66, 23] width 28 height 26
click at [1390, 6] on div "InsomniacSnack@gmail.com Logout" at bounding box center [782, 24] width 1564 height 49
click at [1413, 14] on div "[EMAIL_ADDRESS][DOMAIN_NAME]" at bounding box center [1382, 24] width 260 height 29
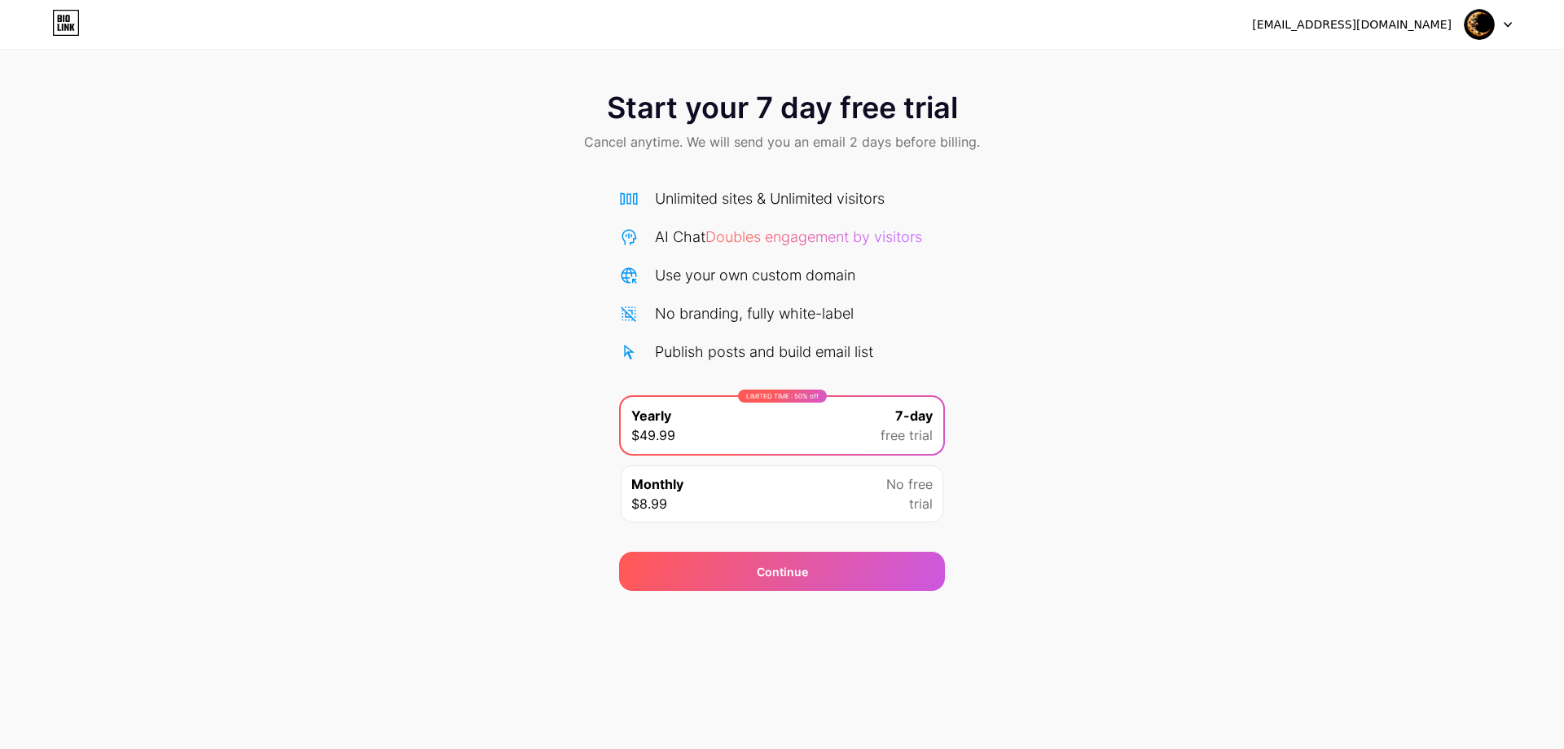
click at [1503, 19] on div at bounding box center [1487, 24] width 47 height 29
click at [1312, 209] on div "Start your 7 day free trial Cancel anytime. We will send you an email 2 days be…" at bounding box center [782, 333] width 1564 height 516
click at [1434, 31] on div "[EMAIL_ADDRESS][DOMAIN_NAME]" at bounding box center [1352, 24] width 200 height 17
click at [756, 499] on div "Monthly $8.99 No free trial" at bounding box center [782, 493] width 323 height 57
click at [1052, 309] on div "Start your 7 day free trial Cancel anytime. We will send you an email 2 days be…" at bounding box center [782, 333] width 1564 height 516
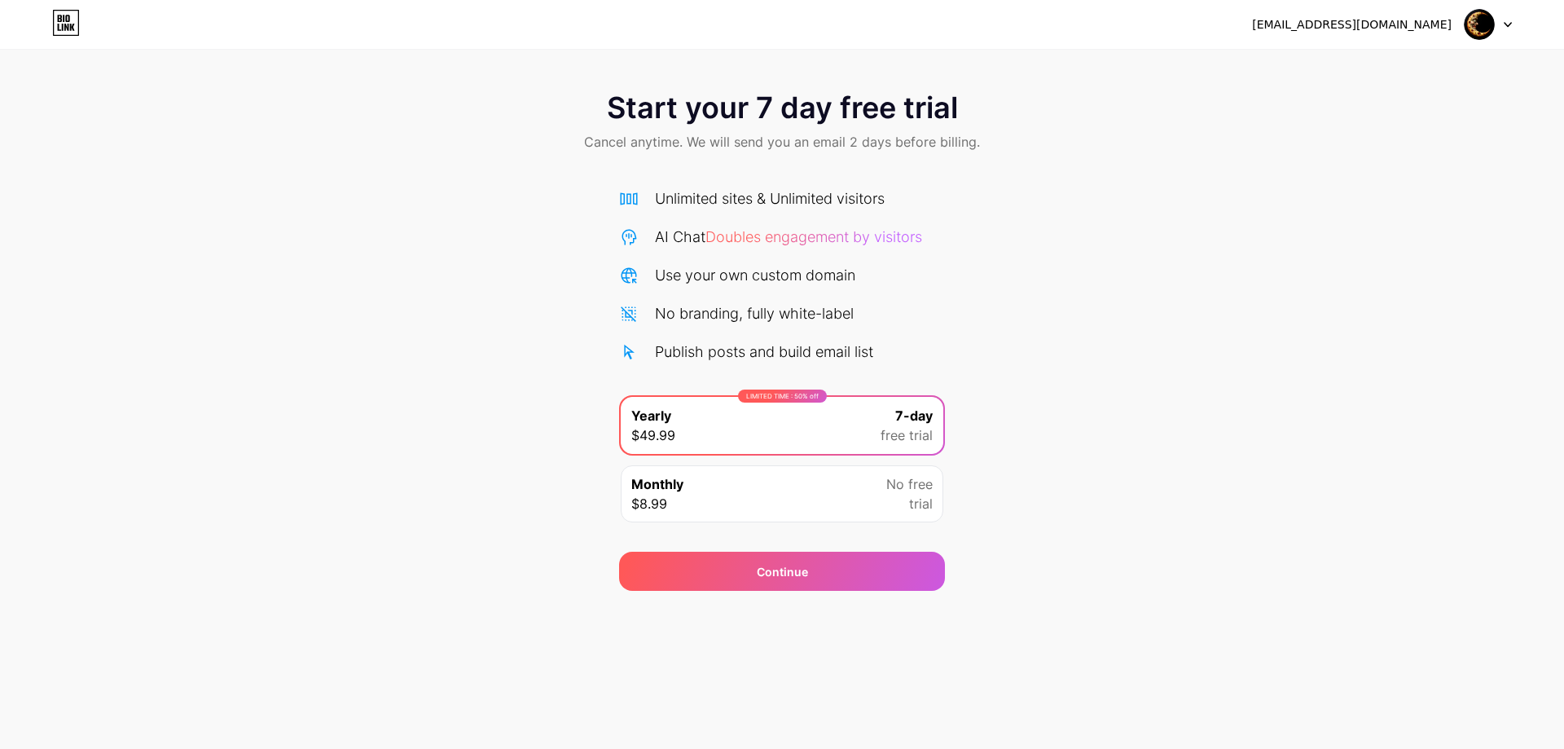
click at [1052, 309] on div "Start your 7 day free trial Cancel anytime. We will send you an email 2 days be…" at bounding box center [782, 333] width 1564 height 516
click at [833, 594] on div "[EMAIL_ADDRESS][DOMAIN_NAME] Logout Link Copied Start your 7 day free trial Can…" at bounding box center [782, 374] width 1564 height 749
click at [868, 494] on div "Monthly $8.99 No free trial" at bounding box center [782, 493] width 323 height 57
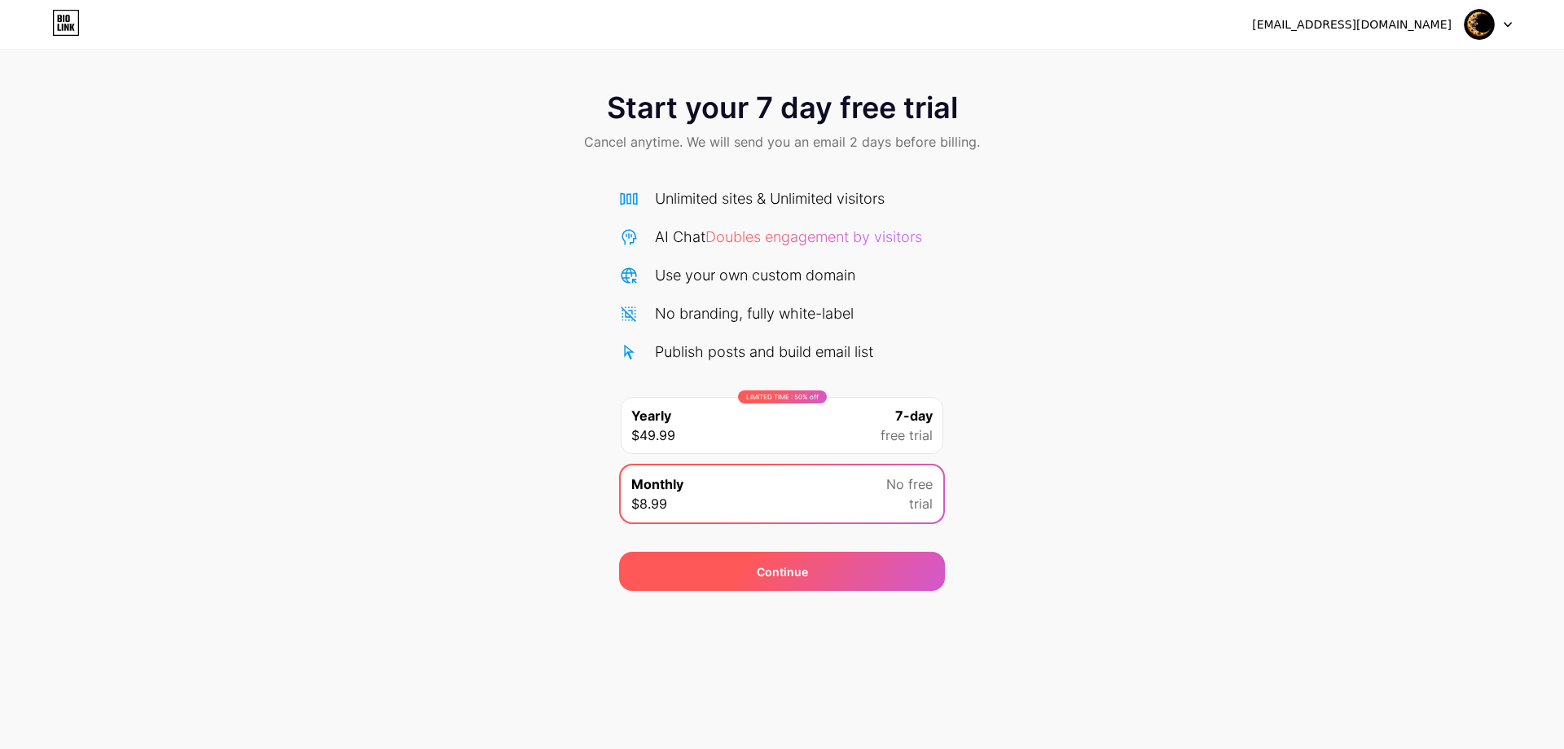
click at [837, 577] on div "Continue" at bounding box center [782, 570] width 326 height 39
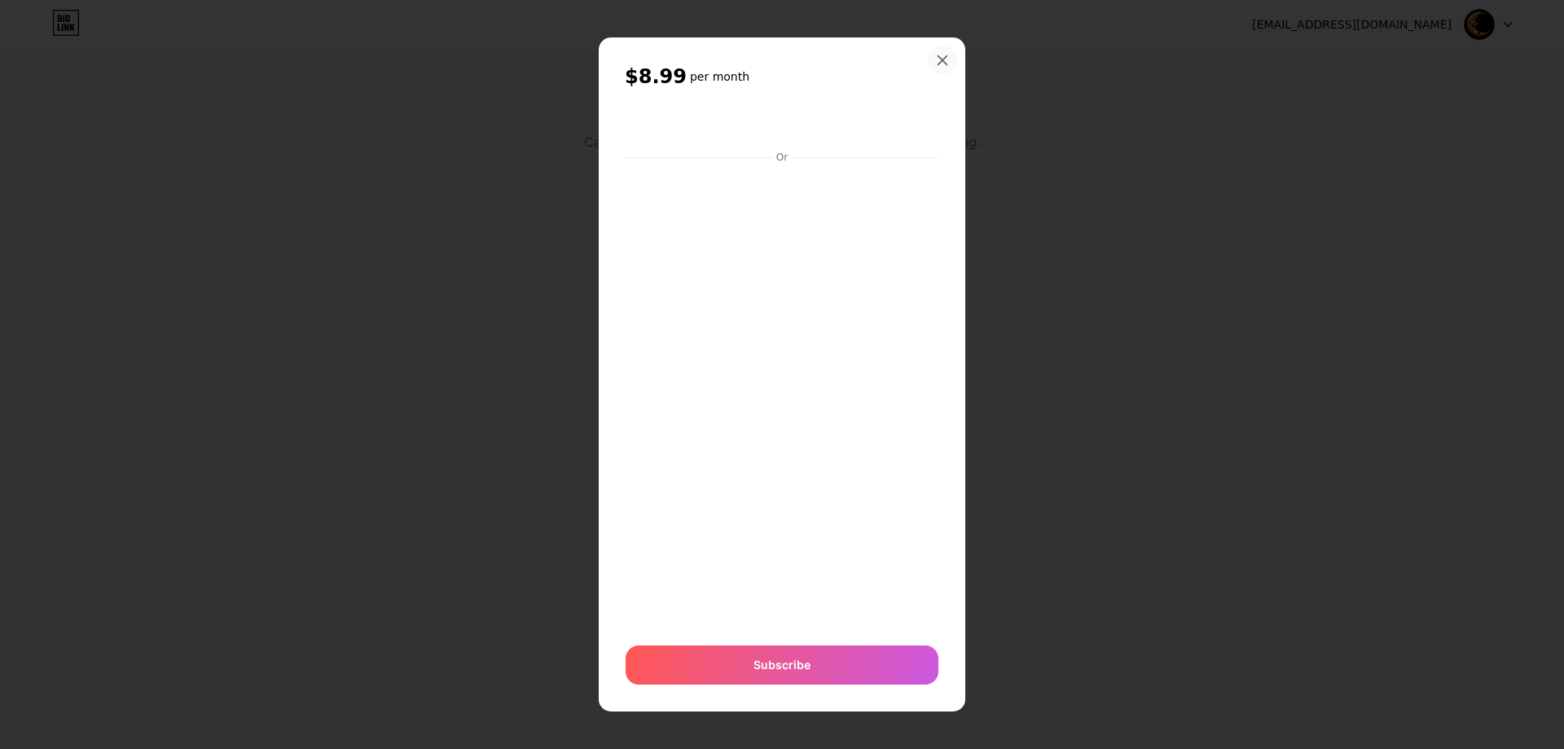
click at [949, 52] on div at bounding box center [942, 60] width 29 height 29
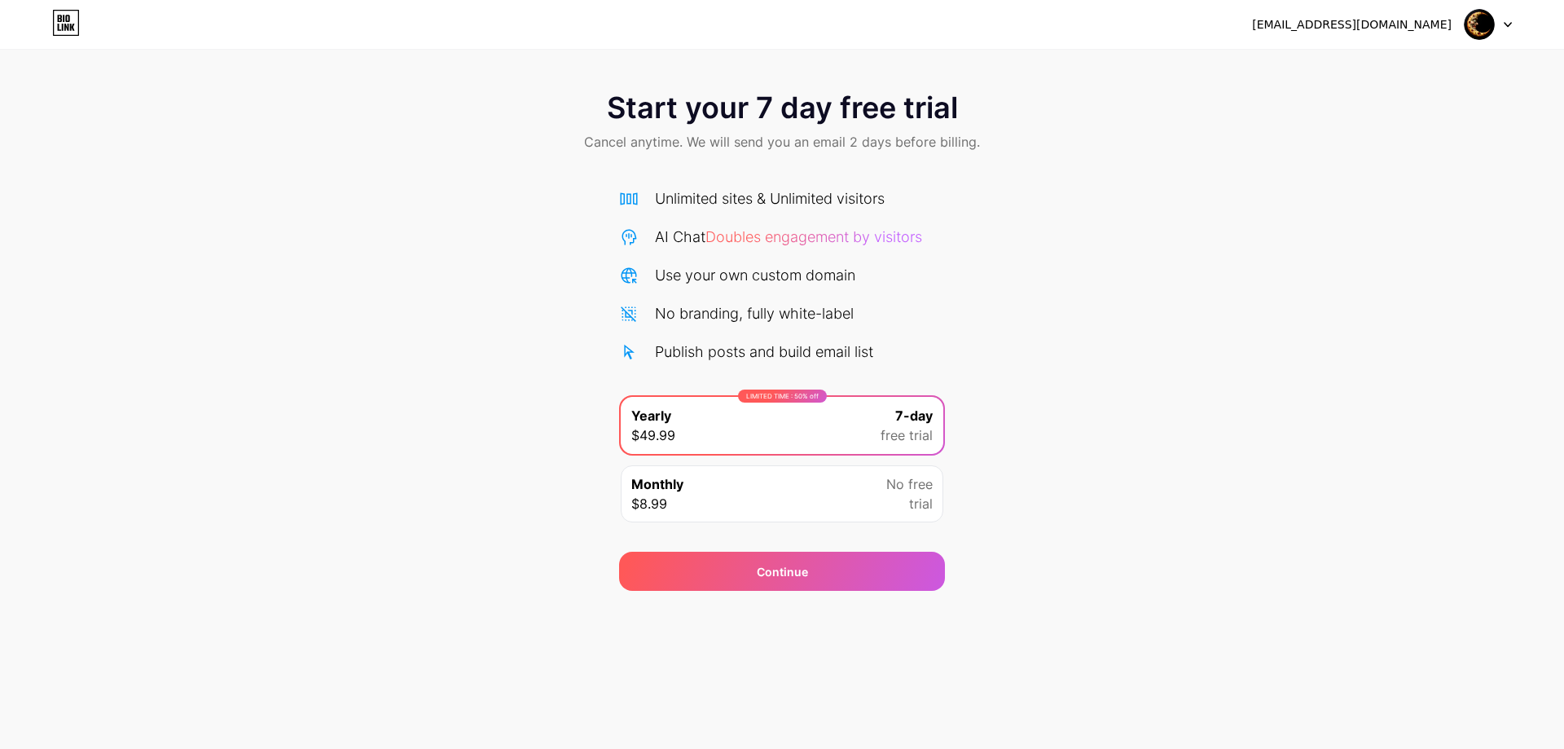
click at [1458, 40] on div "InsomniacSnack@gmail.com Logout" at bounding box center [782, 24] width 1564 height 49
click at [1480, 24] on img at bounding box center [1479, 24] width 31 height 31
click at [1343, 6] on div "InsomniacSnack@gmail.com Logout" at bounding box center [782, 24] width 1564 height 49
click at [1327, 19] on div "[EMAIL_ADDRESS][DOMAIN_NAME]" at bounding box center [1352, 24] width 200 height 17
click at [785, 289] on div "Unlimited sites & Unlimited visitors AI Chat Doubles engagement by visitors Use…" at bounding box center [782, 274] width 326 height 175
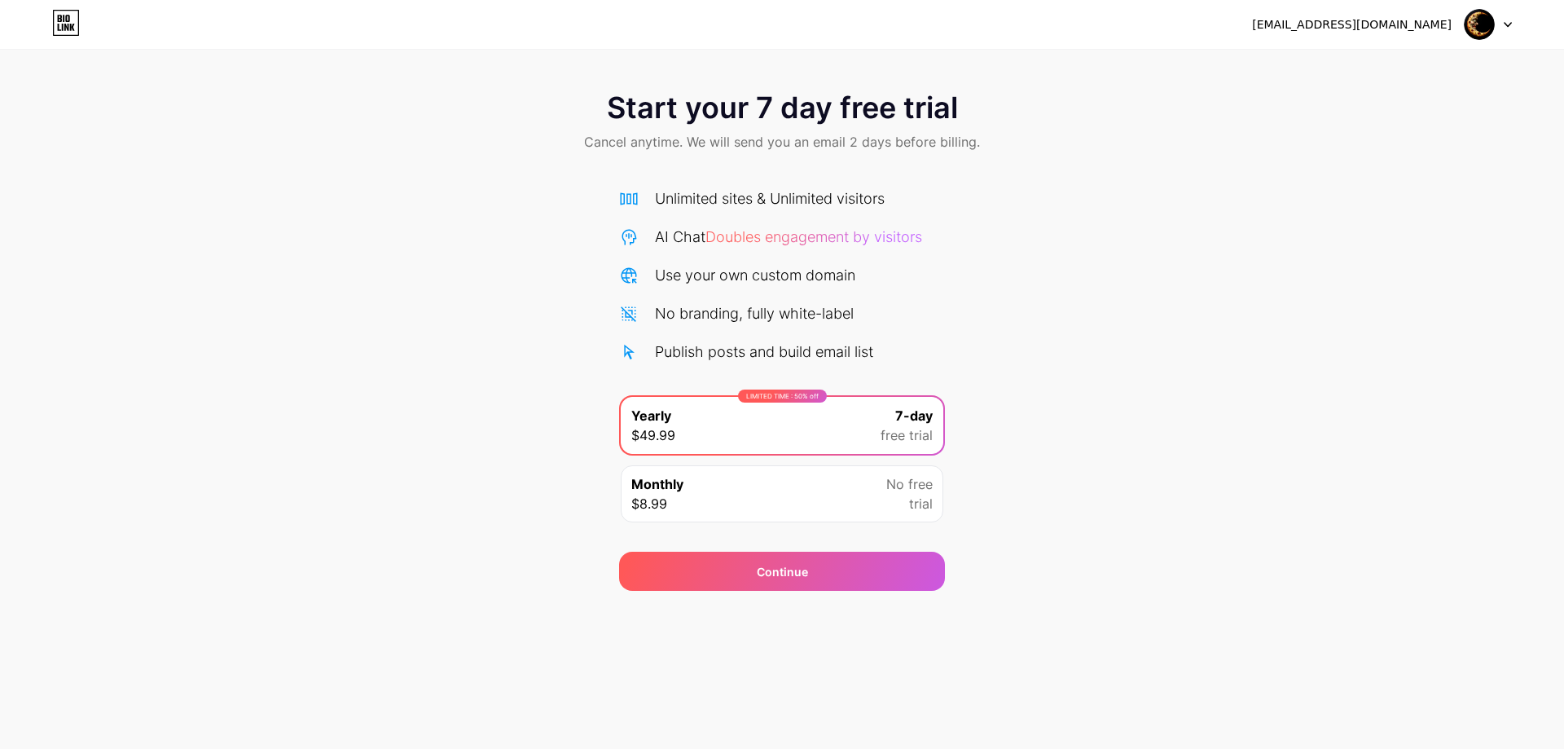
click at [802, 235] on span "Doubles engagement by visitors" at bounding box center [813, 236] width 217 height 17
click at [802, 234] on span "Doubles engagement by visitors" at bounding box center [813, 236] width 217 height 17
